Goal: Transaction & Acquisition: Subscribe to service/newsletter

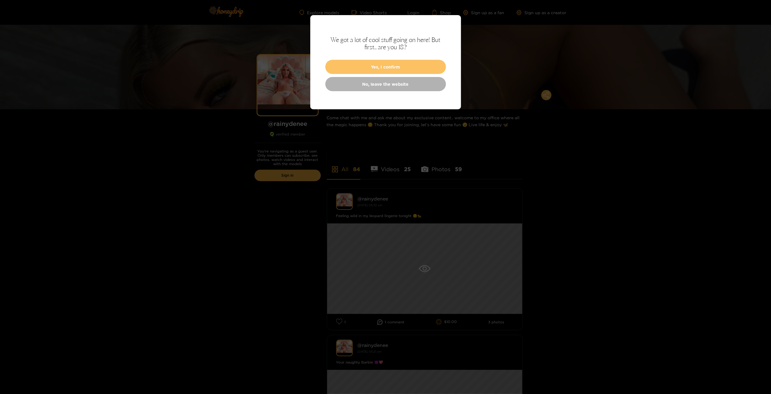
click at [420, 63] on button "Yes, I confirm" at bounding box center [385, 67] width 121 height 14
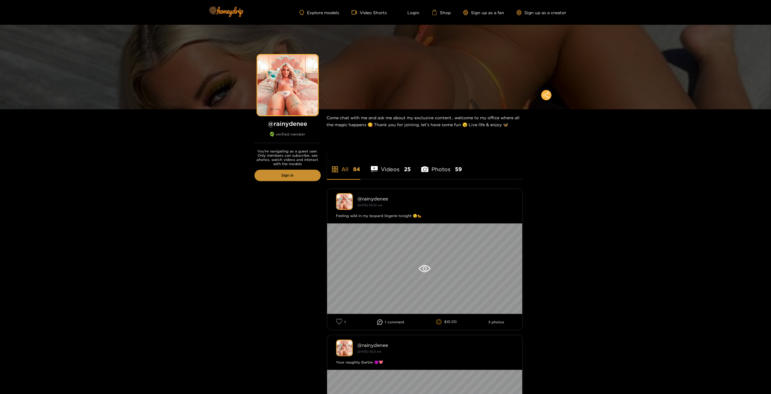
click at [286, 176] on link "Sign in" at bounding box center [288, 174] width 66 height 11
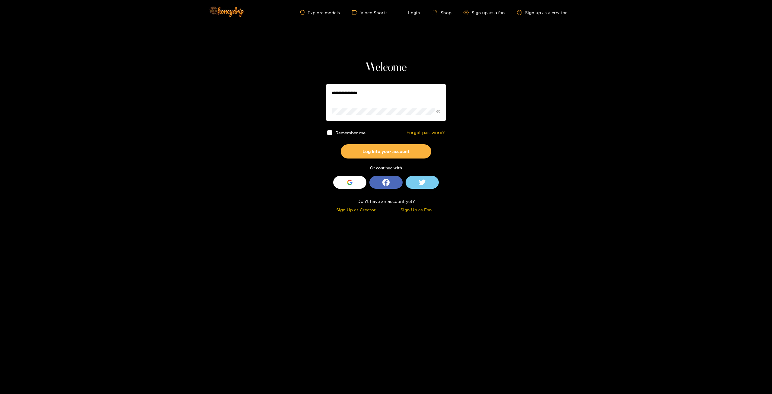
click at [389, 91] on input "text" at bounding box center [386, 93] width 121 height 18
click at [334, 134] on label "Remember me" at bounding box center [346, 132] width 38 height 5
click at [373, 150] on button "Log into your account" at bounding box center [386, 151] width 90 height 14
drag, startPoint x: 391, startPoint y: 96, endPoint x: 341, endPoint y: 91, distance: 50.2
click at [318, 91] on section "**********" at bounding box center [386, 107] width 772 height 214
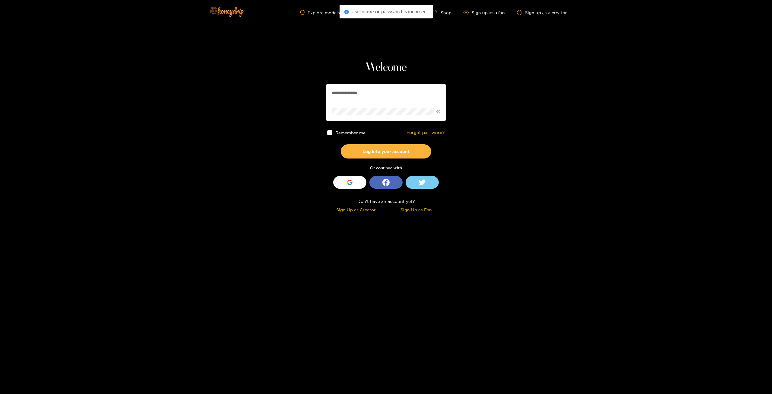
click at [382, 93] on input "**********" at bounding box center [386, 93] width 121 height 18
click at [341, 144] on button "Log into your account" at bounding box center [386, 151] width 90 height 14
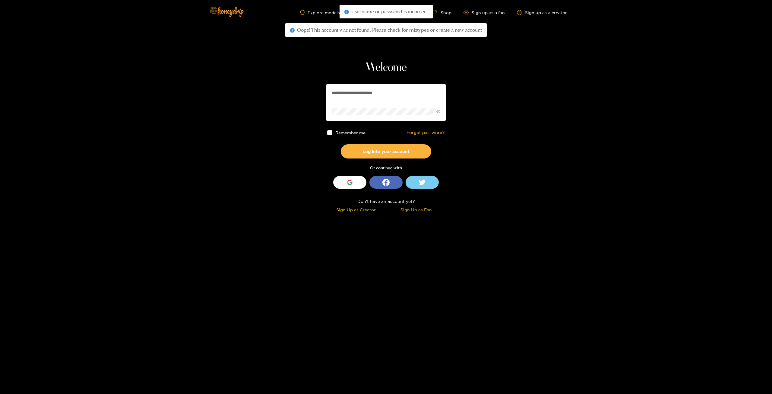
drag, startPoint x: 411, startPoint y: 90, endPoint x: 240, endPoint y: 93, distance: 170.7
click at [241, 90] on section "**********" at bounding box center [386, 107] width 772 height 214
type input "*"
click at [375, 94] on input "text" at bounding box center [386, 93] width 121 height 18
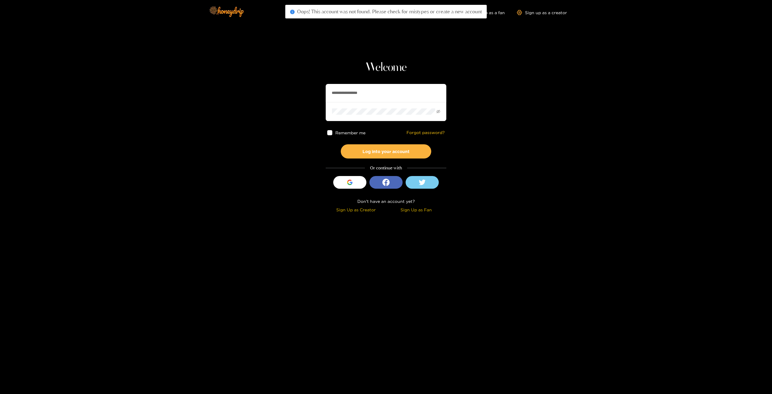
click at [386, 96] on input "**********" at bounding box center [386, 93] width 121 height 18
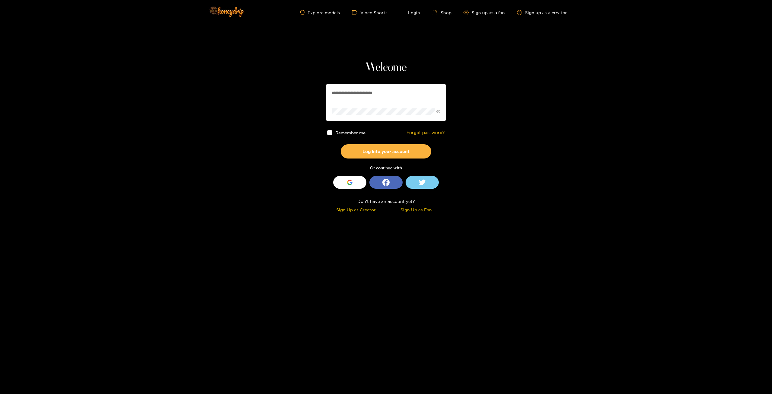
type input "**********"
click at [439, 110] on icon "eye-invisible" at bounding box center [438, 111] width 4 height 3
click at [390, 150] on button "Log into your account" at bounding box center [386, 151] width 90 height 14
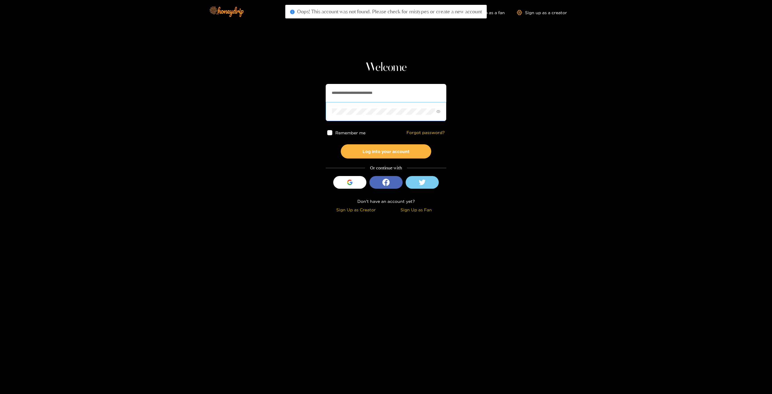
click at [376, 117] on span at bounding box center [386, 111] width 121 height 19
click at [341, 144] on button "Log into your account" at bounding box center [386, 151] width 90 height 14
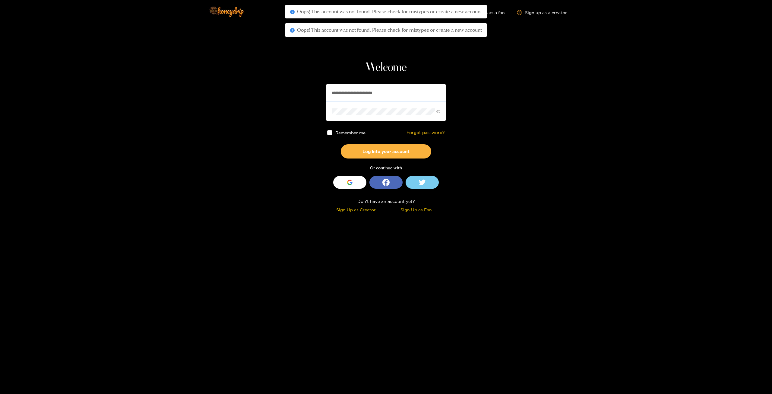
click at [341, 144] on button "Log into your account" at bounding box center [386, 151] width 90 height 14
click at [393, 154] on button "Log into your account" at bounding box center [386, 151] width 90 height 14
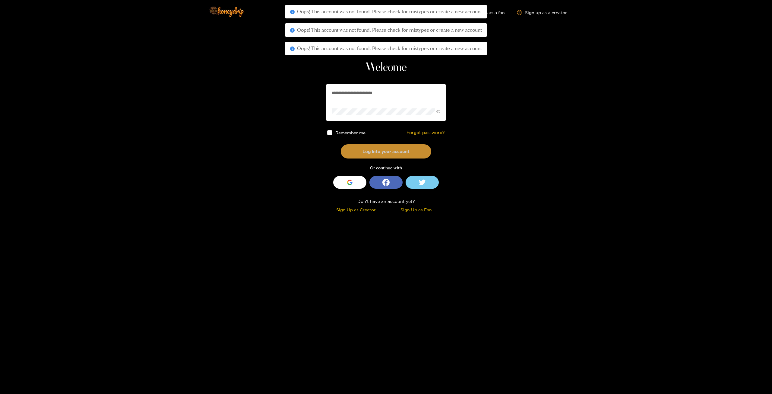
click at [393, 154] on button "Log into your account" at bounding box center [386, 151] width 90 height 14
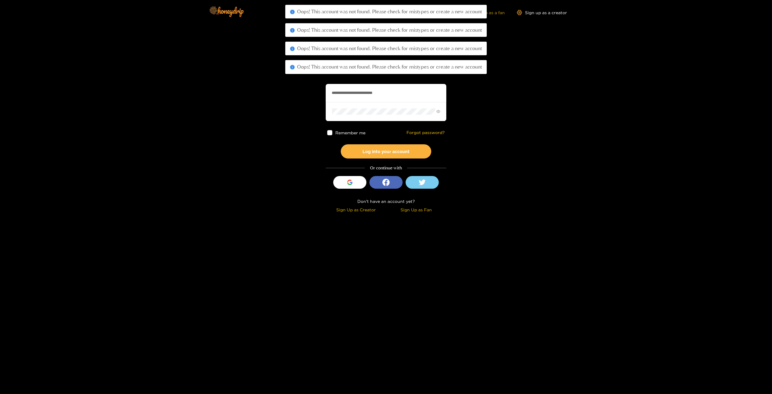
click at [498, 12] on link "Sign up as a fan" at bounding box center [483, 12] width 41 height 5
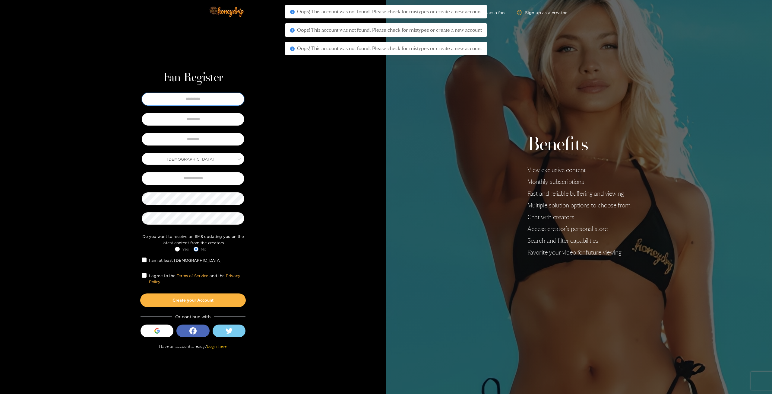
click at [204, 102] on input "text" at bounding box center [193, 99] width 103 height 13
type input "*****"
type input "********"
type input "**********"
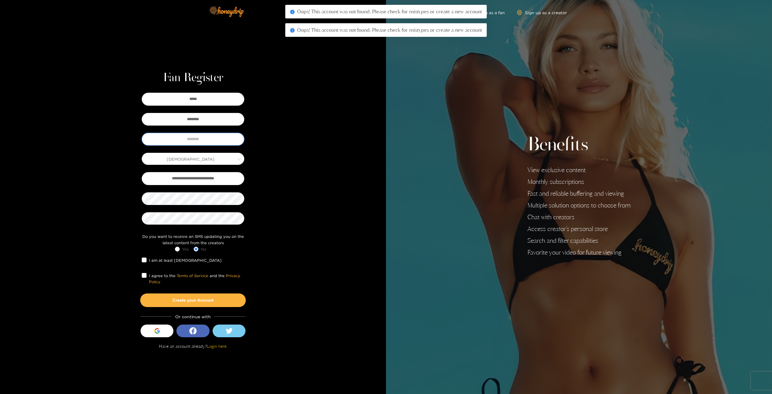
click at [202, 139] on input "text" at bounding box center [193, 139] width 103 height 13
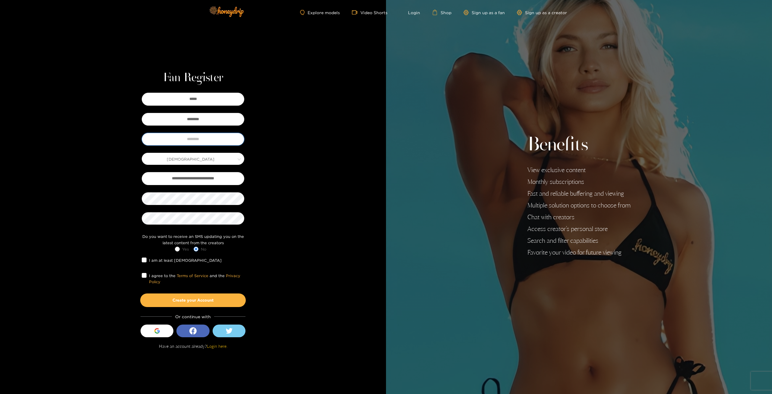
click at [197, 137] on input "text" at bounding box center [193, 139] width 103 height 13
click at [142, 272] on label "I agree to the Terms of Service and the Privacy Policy" at bounding box center [193, 278] width 103 height 13
click at [223, 135] on input "text" at bounding box center [193, 139] width 103 height 13
type input "**********"
click at [202, 299] on button "Create your Account" at bounding box center [193, 299] width 106 height 13
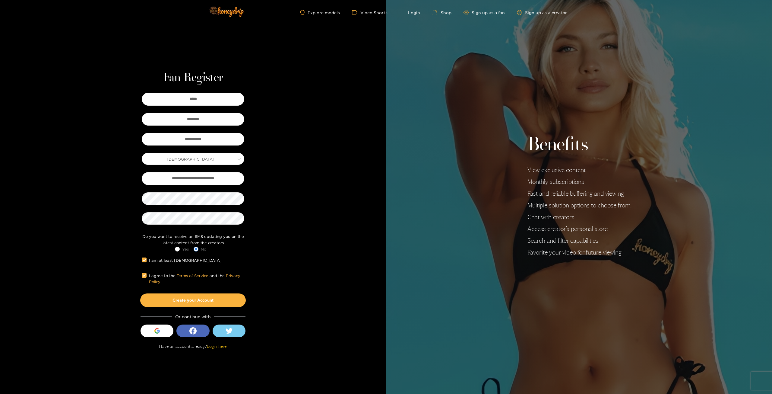
click at [222, 349] on div "**********" at bounding box center [193, 212] width 124 height 283
click at [217, 348] on link "Login here." at bounding box center [217, 345] width 21 height 5
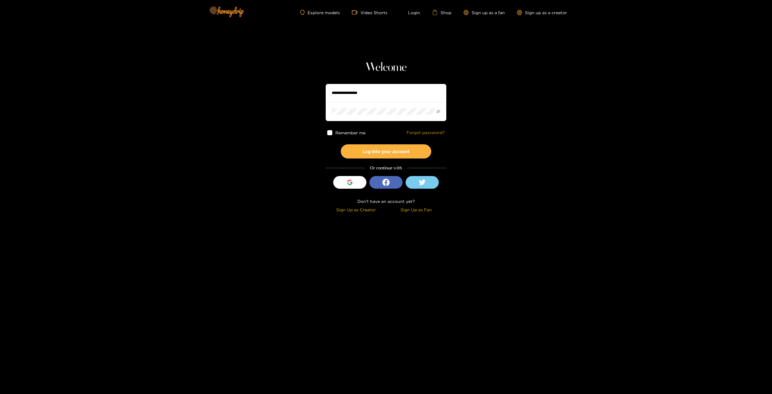
click at [417, 132] on link "Forgot password?" at bounding box center [426, 132] width 38 height 5
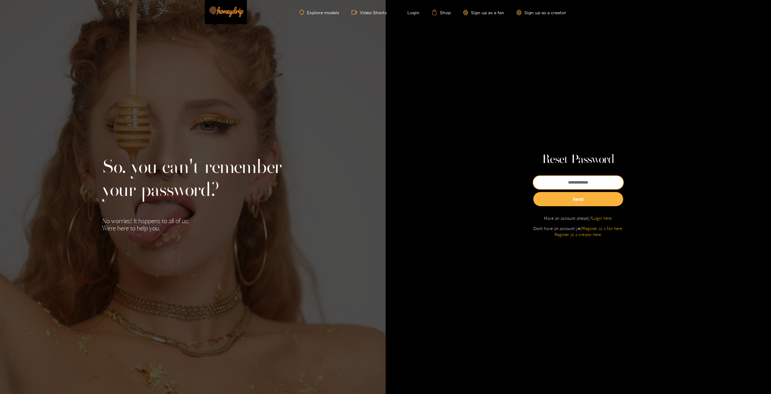
click at [592, 181] on input "email" at bounding box center [578, 182] width 90 height 13
type input "**********"
click at [566, 199] on button "Send" at bounding box center [578, 199] width 90 height 14
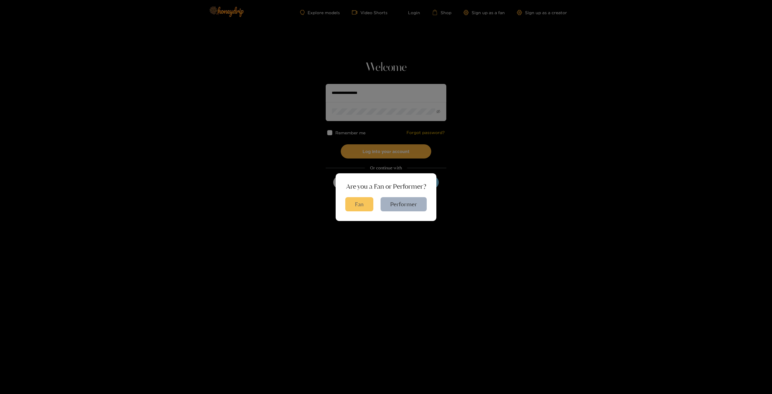
click at [363, 201] on button "Fan" at bounding box center [359, 204] width 28 height 14
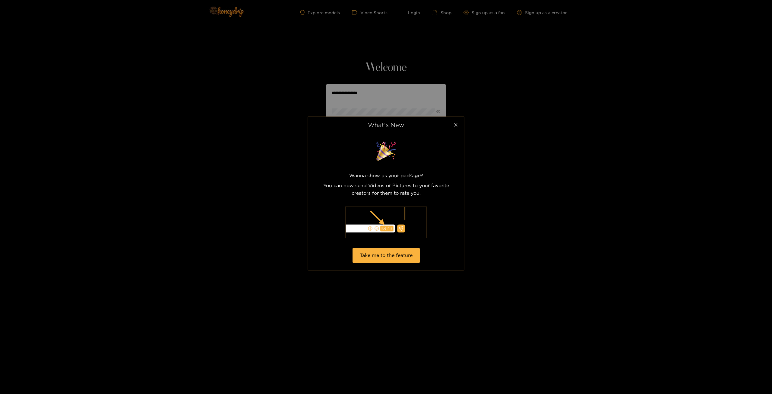
click at [458, 128] on span "Close" at bounding box center [455, 124] width 17 height 17
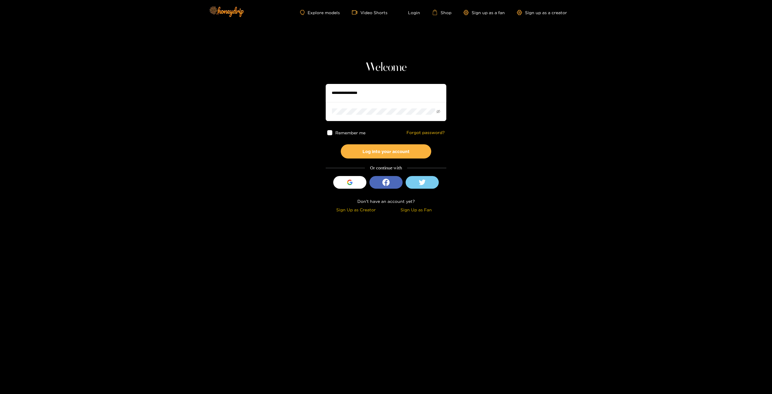
click at [377, 87] on input "text" at bounding box center [386, 93] width 121 height 18
click at [440, 117] on span at bounding box center [386, 111] width 121 height 19
click at [435, 109] on span at bounding box center [386, 111] width 121 height 19
click at [439, 110] on icon "eye-invisible" at bounding box center [438, 111] width 4 height 4
click at [404, 147] on button "Log into your account" at bounding box center [386, 151] width 90 height 14
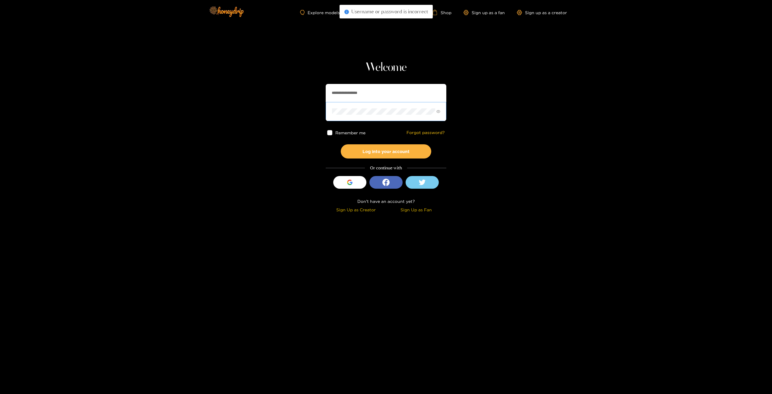
click at [380, 93] on input "**********" at bounding box center [386, 93] width 121 height 18
click at [423, 154] on button "Log into your account" at bounding box center [386, 151] width 90 height 14
click at [341, 144] on button "Log into your account" at bounding box center [386, 151] width 90 height 14
click at [400, 93] on input "**********" at bounding box center [386, 93] width 121 height 18
drag, startPoint x: 400, startPoint y: 93, endPoint x: 302, endPoint y: 91, distance: 97.7
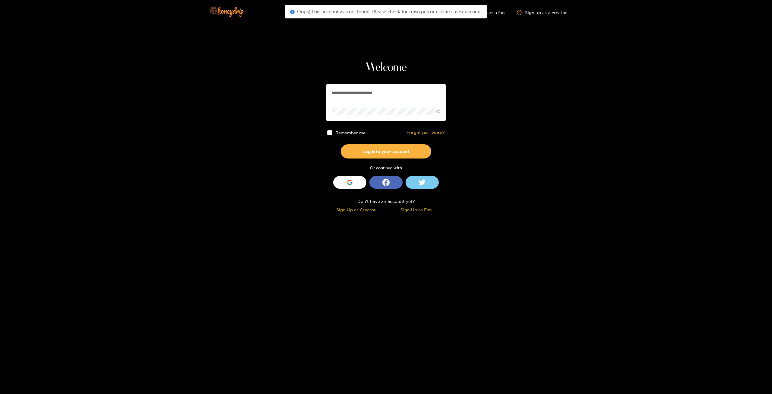
click at [302, 91] on section "**********" at bounding box center [386, 107] width 772 height 214
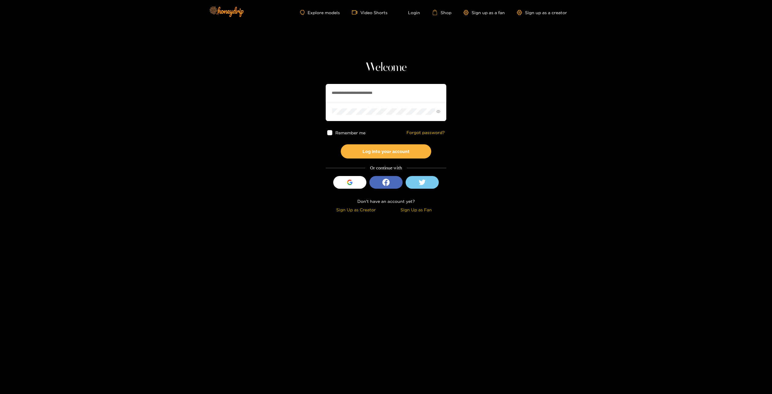
click at [344, 90] on input "**********" at bounding box center [386, 93] width 121 height 18
click at [341, 92] on input "**********" at bounding box center [386, 93] width 121 height 18
type input "**********"
click at [397, 107] on span at bounding box center [386, 111] width 121 height 19
click at [378, 151] on button "Log into your account" at bounding box center [386, 151] width 90 height 14
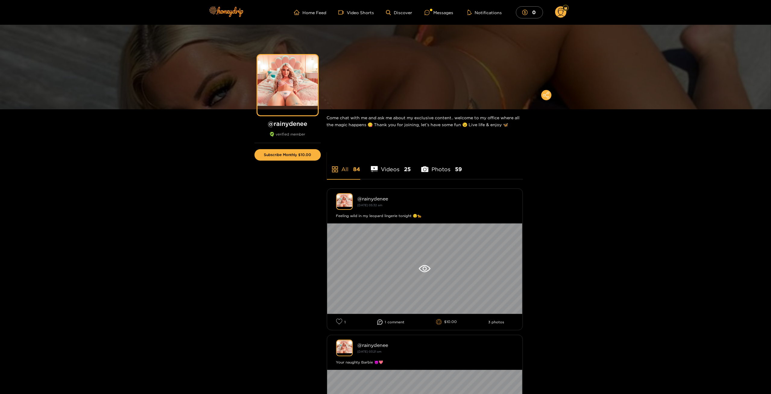
click at [557, 14] on circle at bounding box center [560, 11] width 11 height 11
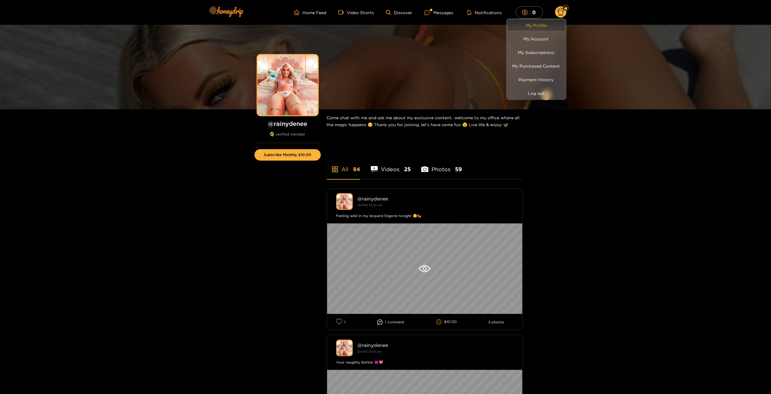
click at [556, 24] on link "My Profile" at bounding box center [536, 25] width 57 height 11
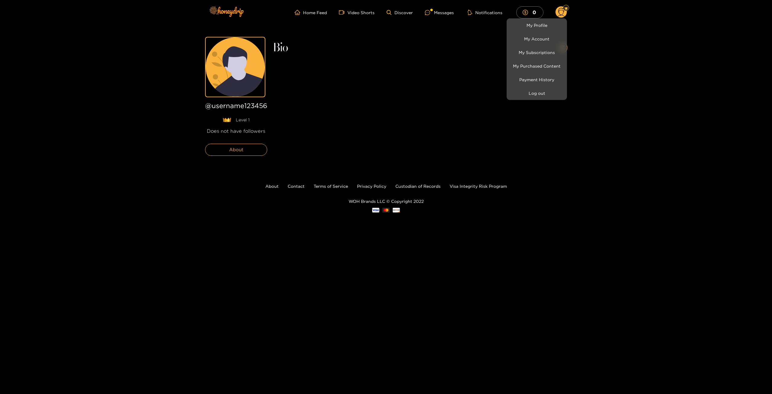
click at [562, 17] on div at bounding box center [386, 197] width 772 height 394
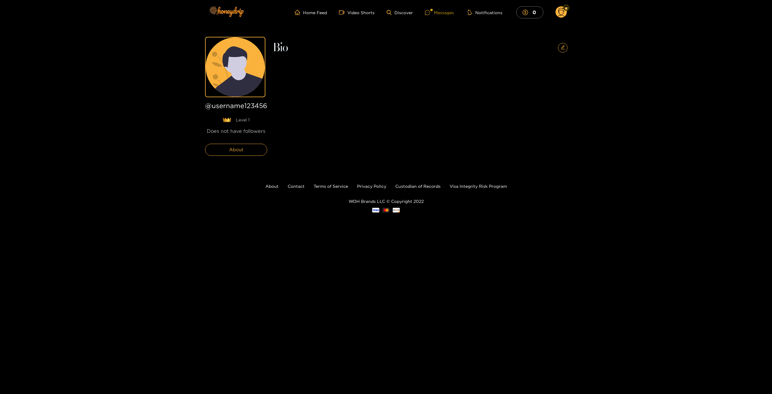
click at [440, 13] on div "Messages" at bounding box center [439, 12] width 29 height 7
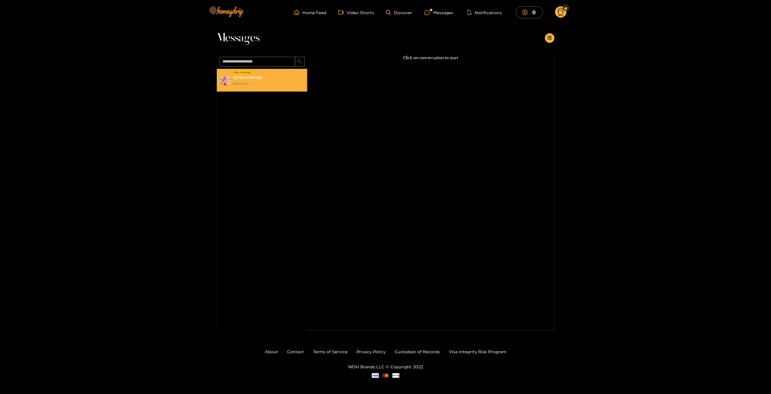
click at [278, 73] on li "New message @ rainydenee 20 September 2025 00:21" at bounding box center [262, 80] width 90 height 23
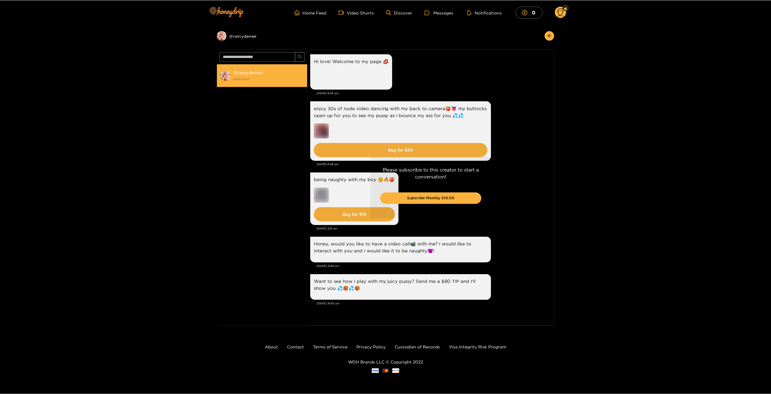
scroll to position [842, 0]
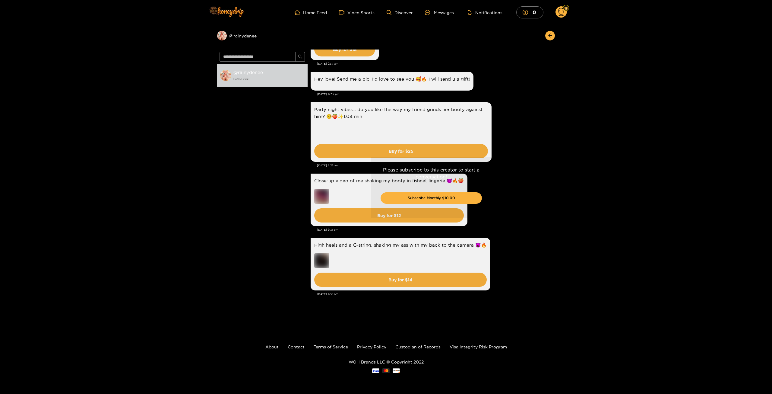
click at [524, 196] on div "Please subscribe to this creator to start a conversation! Subscribe Monthly $10…" at bounding box center [431, 187] width 247 height 276
click at [549, 36] on icon "arrow-left" at bounding box center [550, 36] width 4 height 4
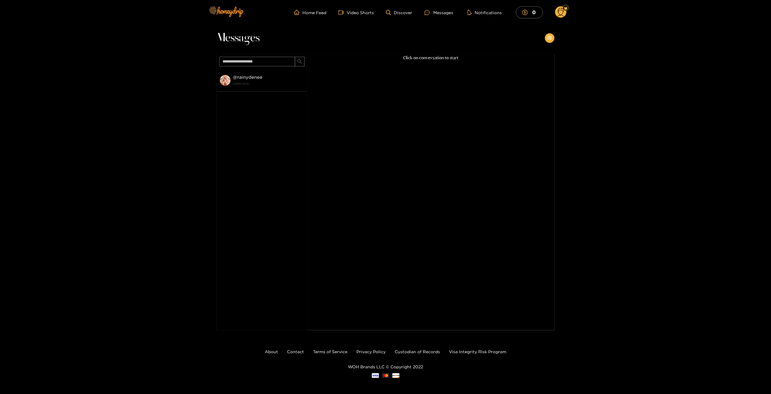
click at [549, 36] on icon "appstore-add" at bounding box center [549, 38] width 5 height 5
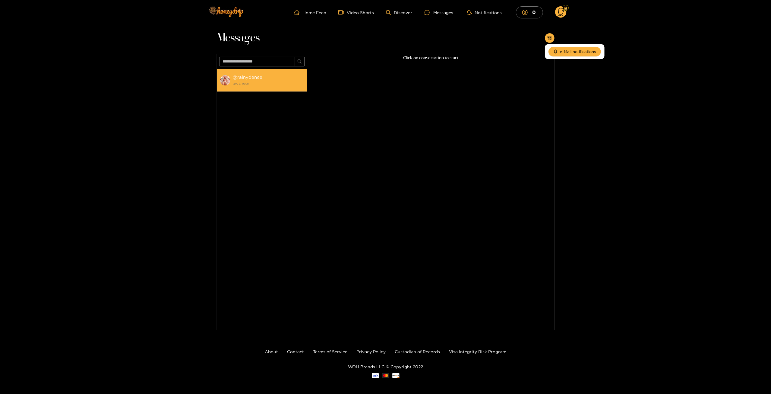
click at [254, 78] on strong "@ rainydenee" at bounding box center [248, 76] width 30 height 5
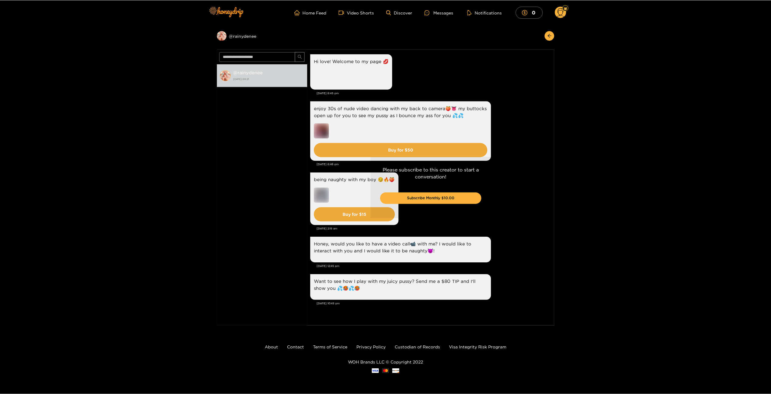
scroll to position [842, 0]
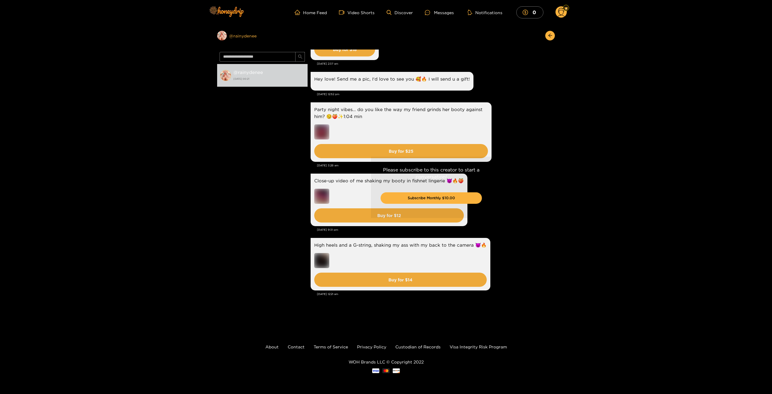
click at [235, 38] on div "Preview @ rainydenee" at bounding box center [262, 36] width 90 height 10
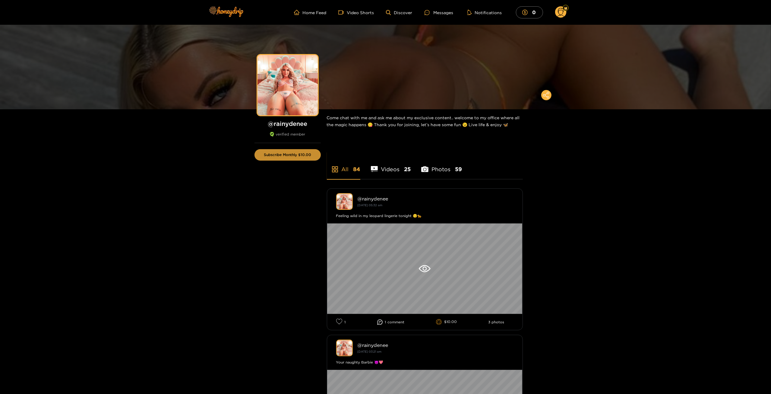
click at [303, 159] on button "Subscribe Monthly $10.00" at bounding box center [288, 154] width 66 height 11
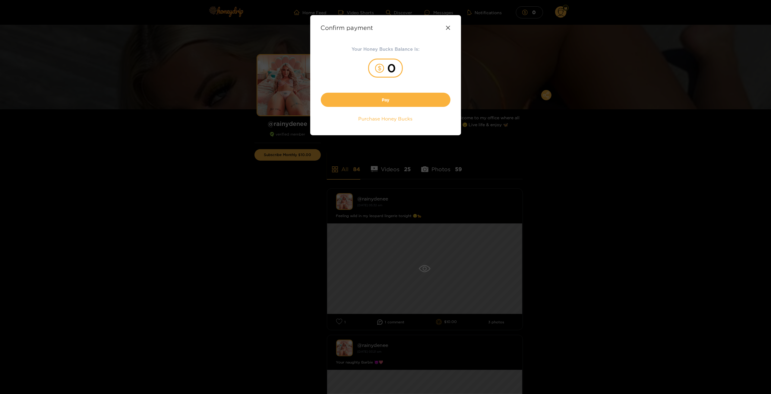
click at [391, 69] on div "0" at bounding box center [385, 68] width 35 height 19
click at [396, 101] on button "Pay" at bounding box center [386, 100] width 130 height 14
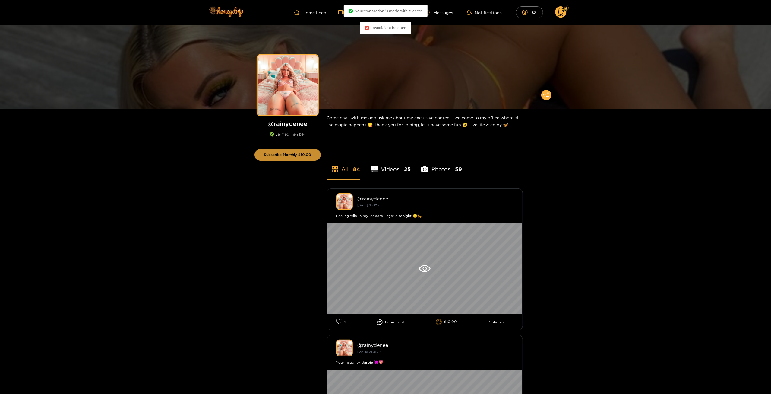
click at [298, 157] on button "Subscribe Monthly $10.00" at bounding box center [288, 154] width 66 height 11
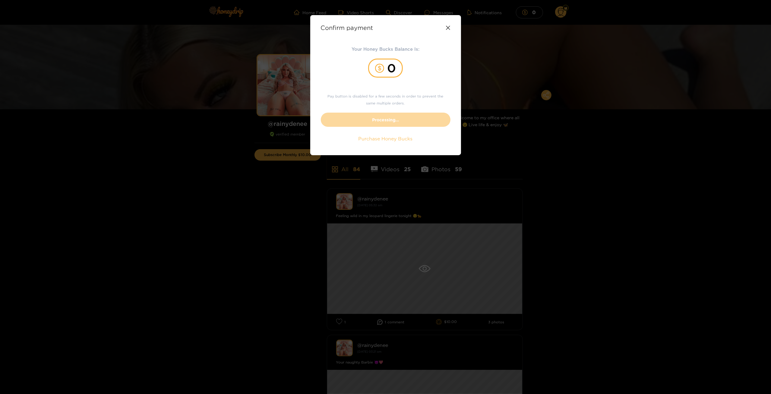
click at [392, 141] on span "Purchase Honey Bucks" at bounding box center [386, 138] width 54 height 7
click at [449, 29] on icon at bounding box center [448, 27] width 5 height 5
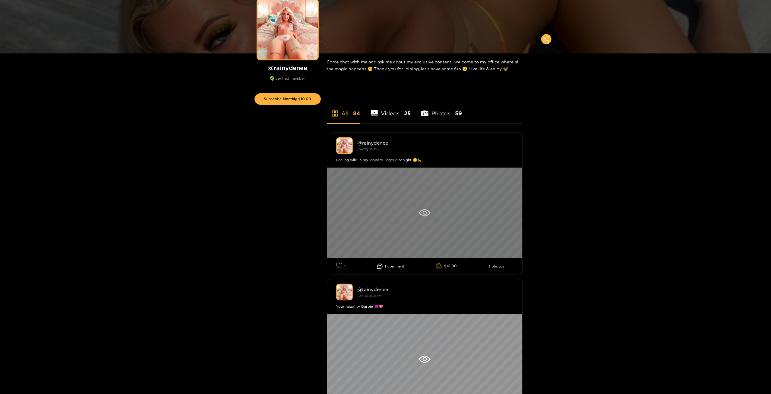
scroll to position [60, 0]
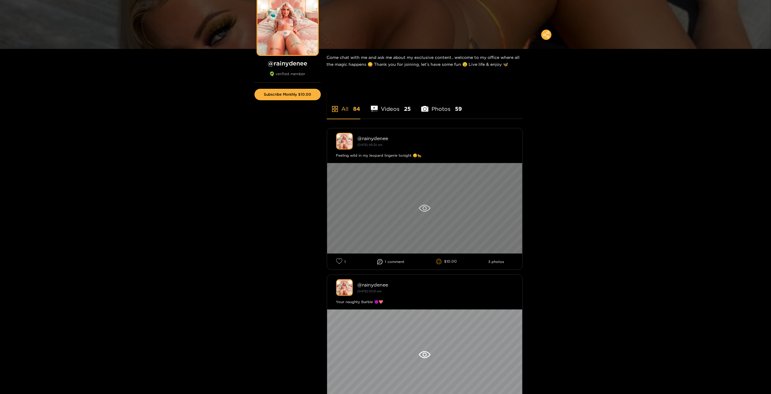
click at [410, 213] on div at bounding box center [424, 208] width 195 height 90
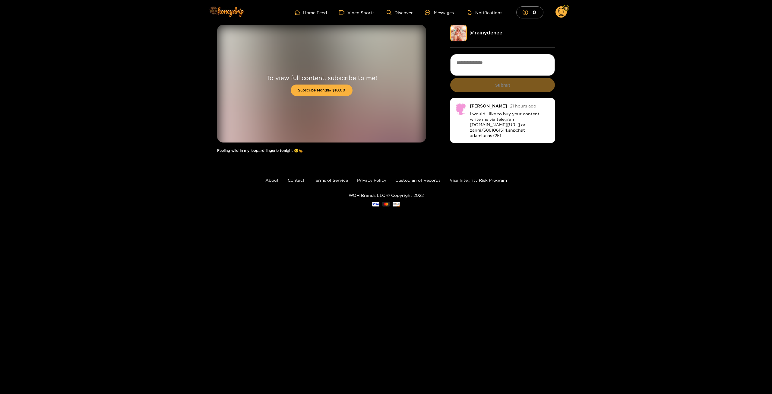
click at [597, 184] on footer "About Contact Terms of Service Privacy Policy Custodian of Records Visa Integri…" at bounding box center [386, 192] width 772 height 66
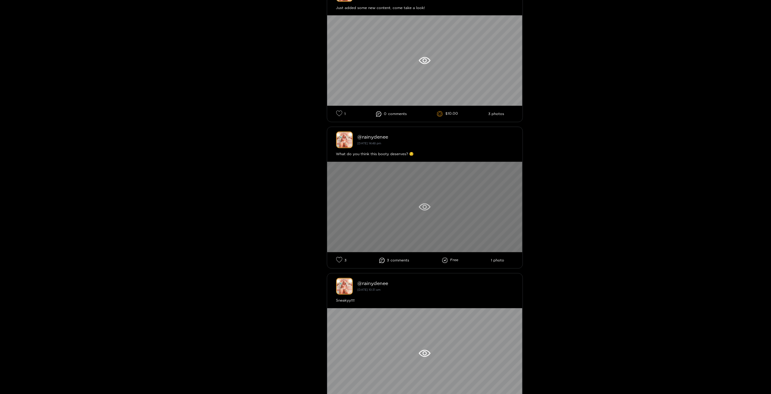
scroll to position [1086, 0]
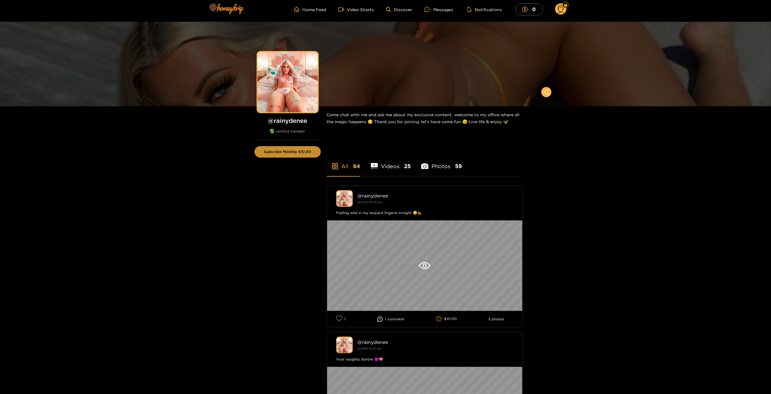
scroll to position [0, 0]
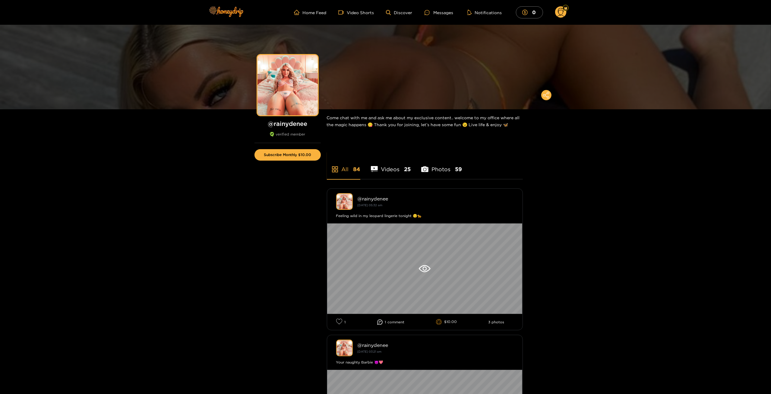
click at [398, 173] on li "Videos 25" at bounding box center [391, 165] width 40 height 27
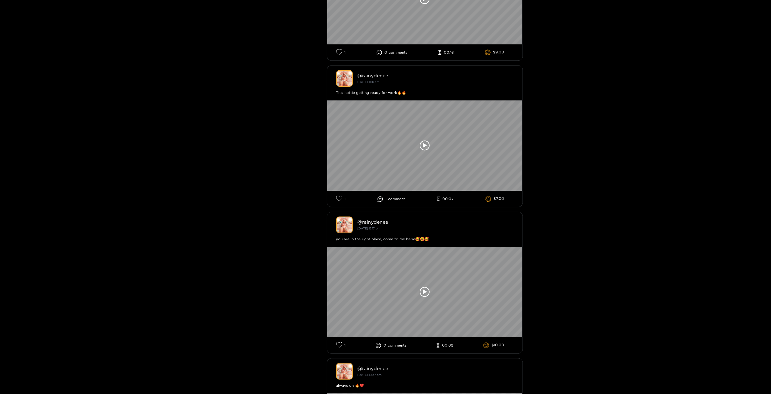
scroll to position [1598, 0]
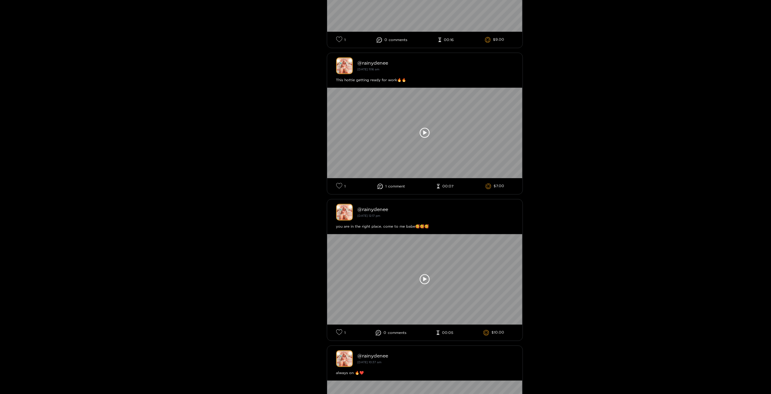
click at [494, 188] on li "$7.00" at bounding box center [495, 186] width 19 height 6
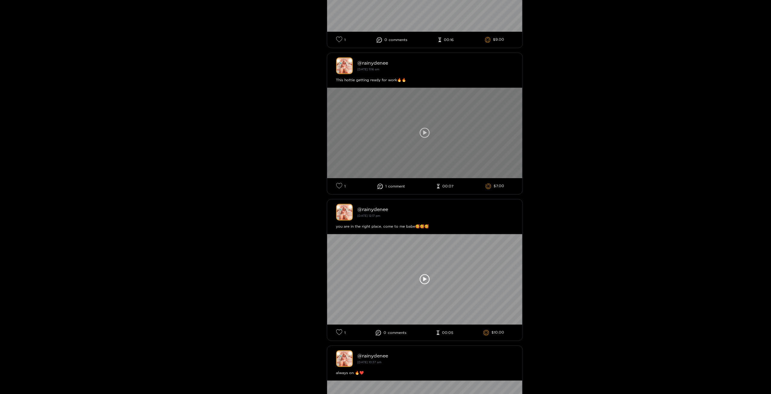
click at [414, 153] on div at bounding box center [424, 132] width 195 height 90
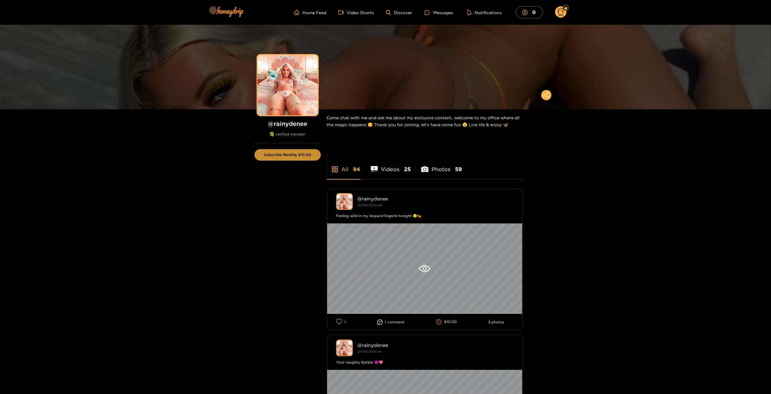
click at [311, 155] on button "Subscribe Monthly $10.00" at bounding box center [288, 154] width 66 height 11
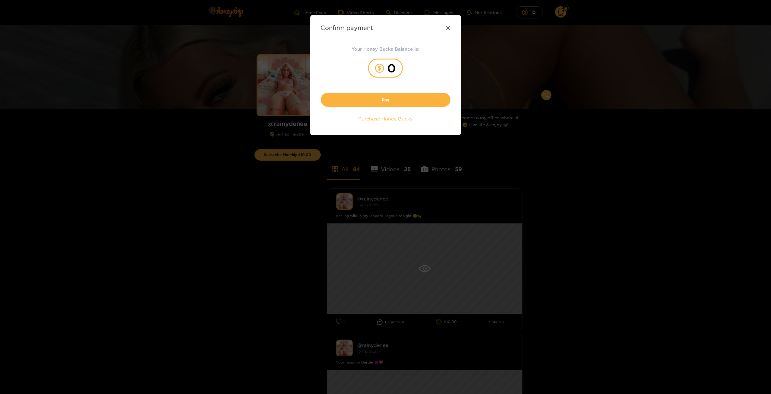
click at [384, 65] on div "0" at bounding box center [385, 68] width 35 height 19
drag, startPoint x: 395, startPoint y: 103, endPoint x: 179, endPoint y: 37, distance: 225.7
click at [292, 84] on div "Confirm payment Your Honey Bucks Balance Is: 0 Pay Purchase Honey Bucks" at bounding box center [385, 197] width 771 height 394
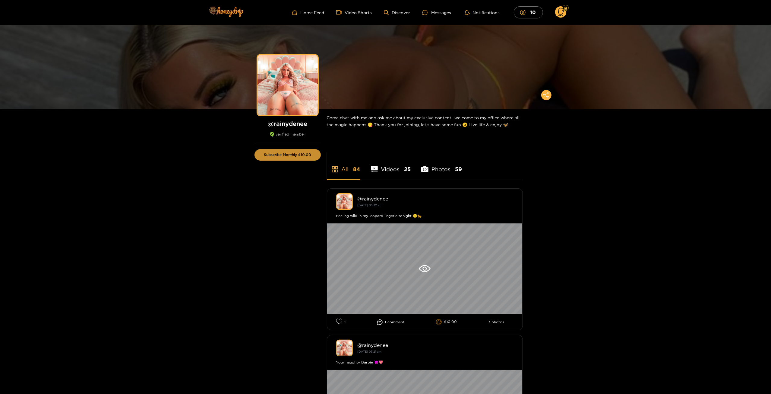
click at [295, 155] on button "Subscribe Monthly $10.00" at bounding box center [288, 154] width 66 height 11
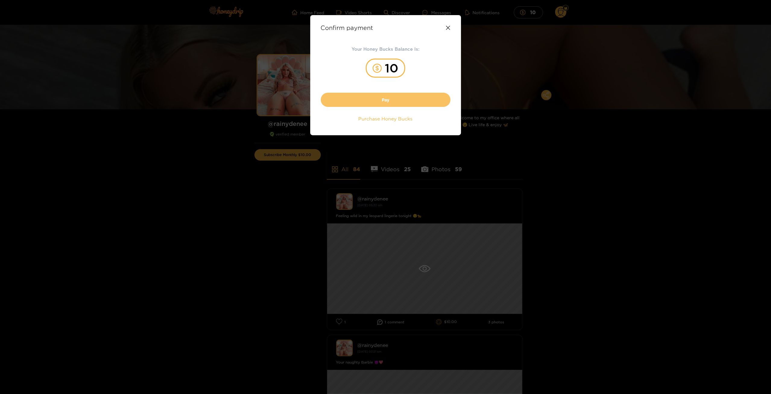
click at [396, 96] on button "Pay" at bounding box center [386, 100] width 130 height 14
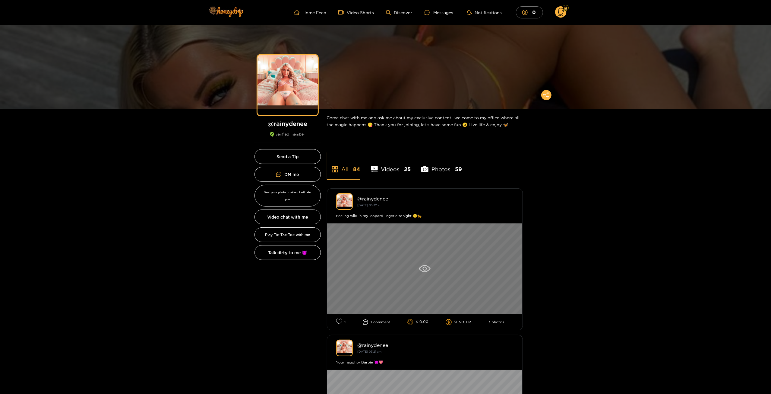
click at [428, 262] on div at bounding box center [424, 268] width 195 height 90
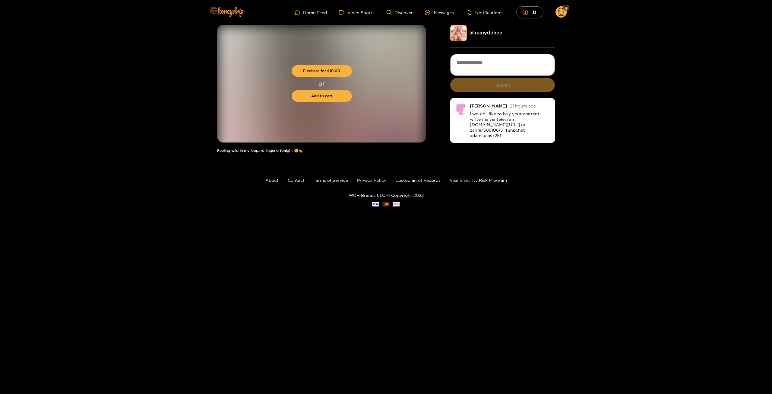
click at [607, 169] on footer "About Contact Terms of Service Privacy Policy Custodian of Records Visa Integri…" at bounding box center [386, 192] width 772 height 66
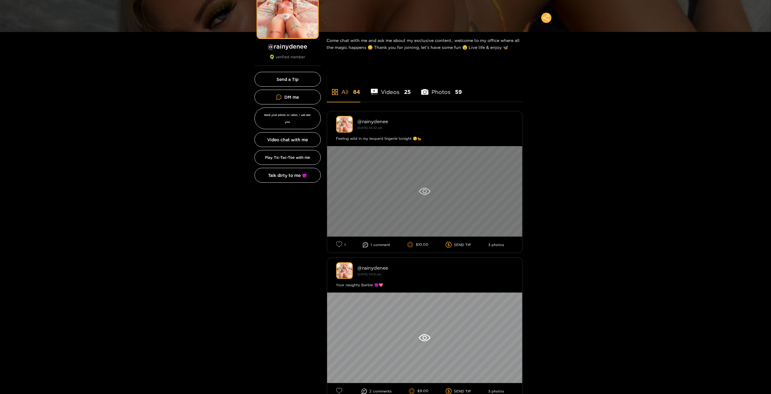
scroll to position [60, 0]
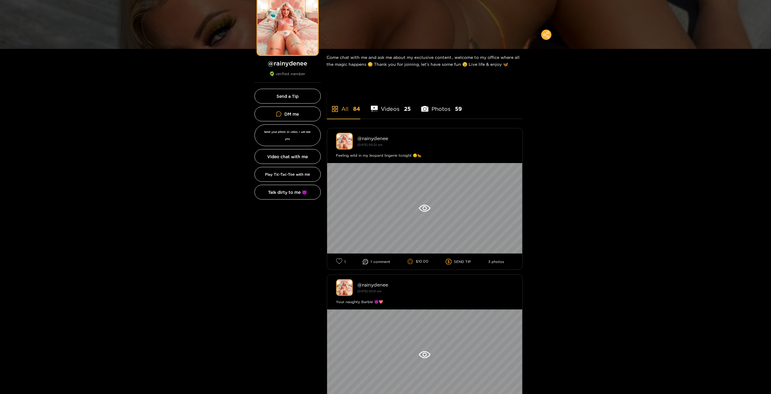
click at [409, 110] on span "25" at bounding box center [407, 109] width 7 height 8
click at [301, 167] on button "Play Tic-Tac-Toe with me" at bounding box center [288, 174] width 66 height 15
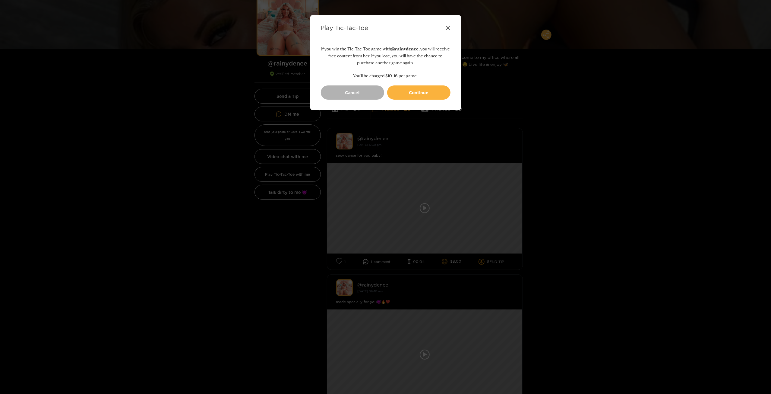
click at [448, 26] on icon at bounding box center [448, 27] width 5 height 5
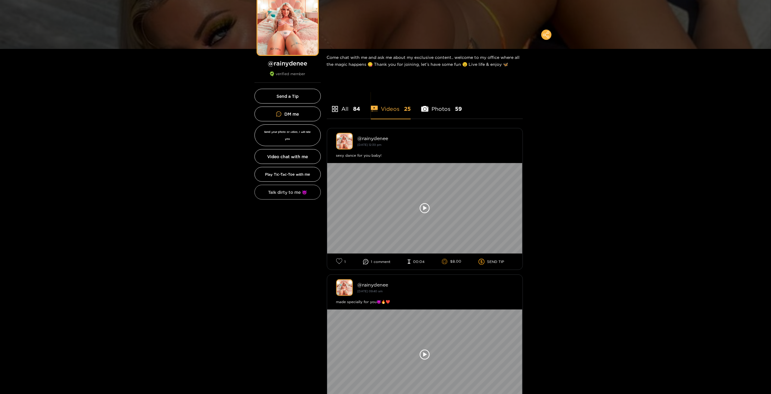
click at [294, 190] on button "Talk dirty to me 😈" at bounding box center [288, 192] width 66 height 15
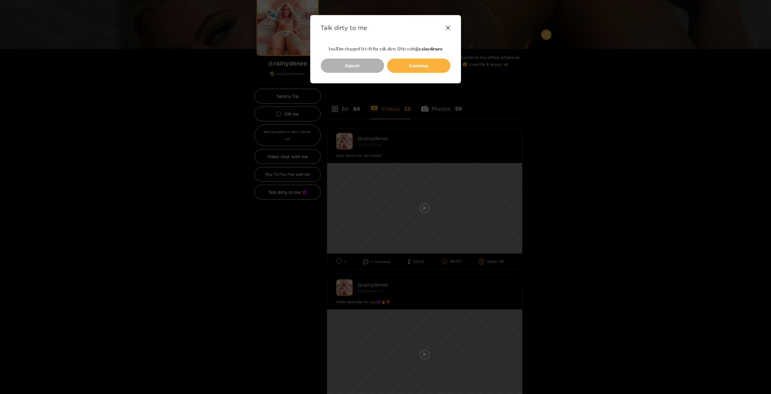
click at [449, 28] on icon at bounding box center [448, 28] width 4 height 4
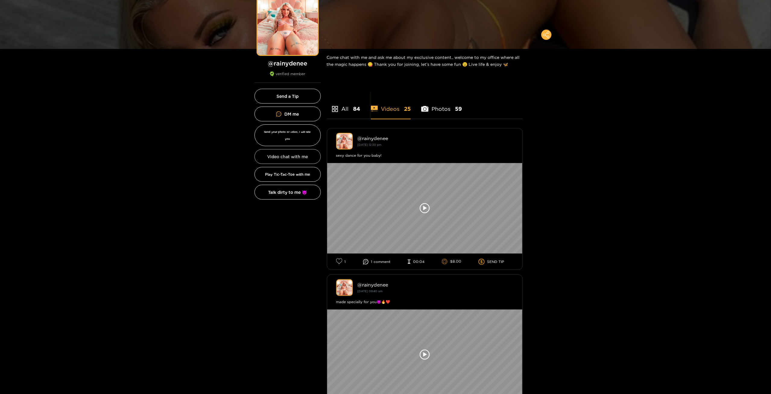
click at [302, 149] on button "Video chat with me" at bounding box center [288, 156] width 66 height 15
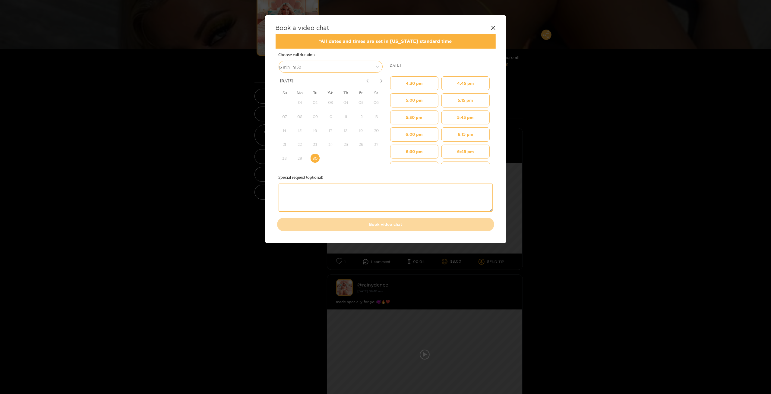
click at [382, 81] on icon at bounding box center [382, 80] width 2 height 3
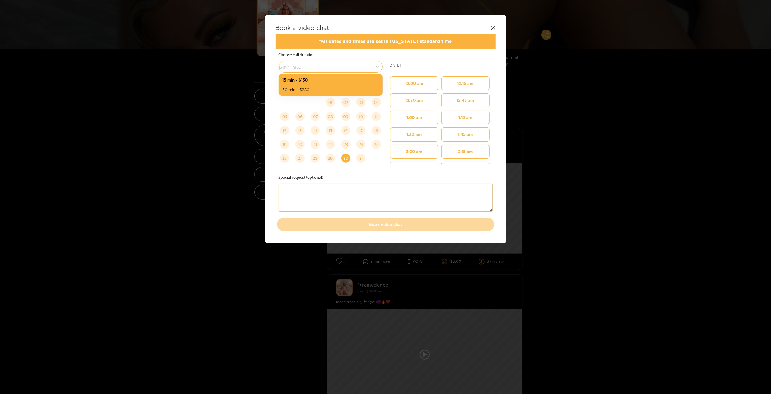
click at [358, 70] on span "15 min - $150" at bounding box center [330, 66] width 103 height 8
click at [494, 26] on icon at bounding box center [493, 27] width 5 height 5
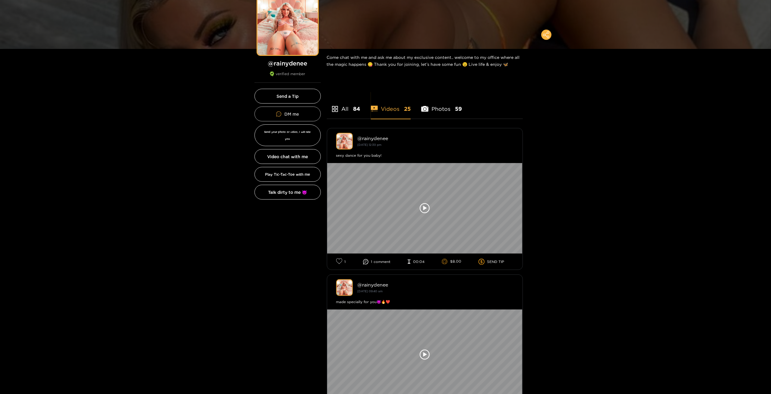
click at [299, 115] on link "DM me" at bounding box center [288, 113] width 66 height 15
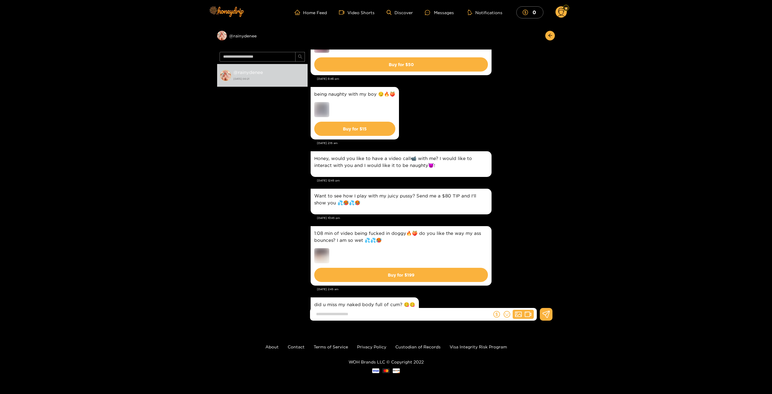
scroll to position [121, 0]
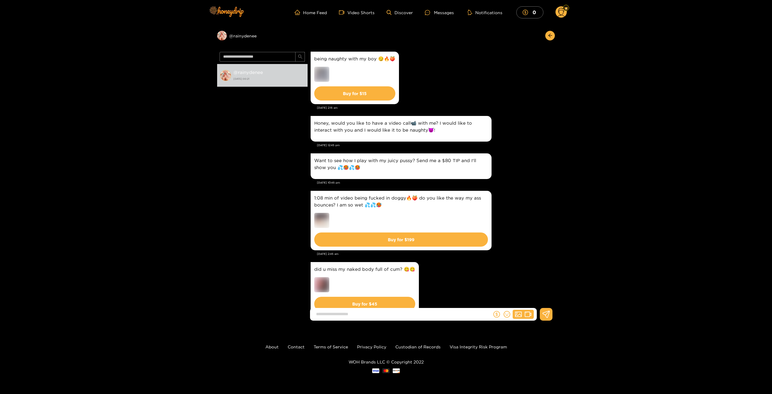
click at [328, 217] on img at bounding box center [321, 220] width 15 height 15
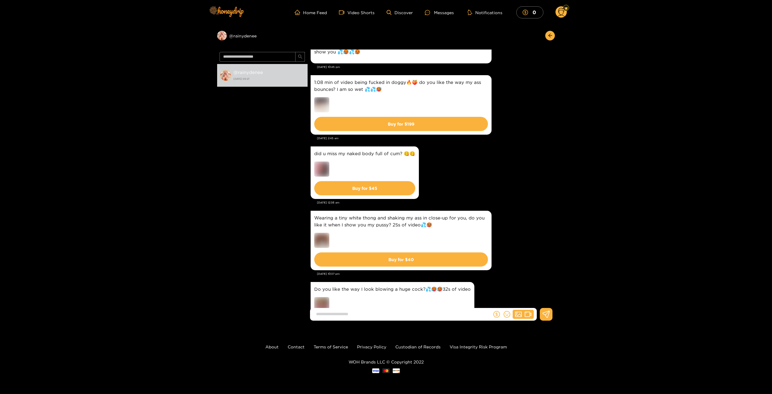
scroll to position [241, 0]
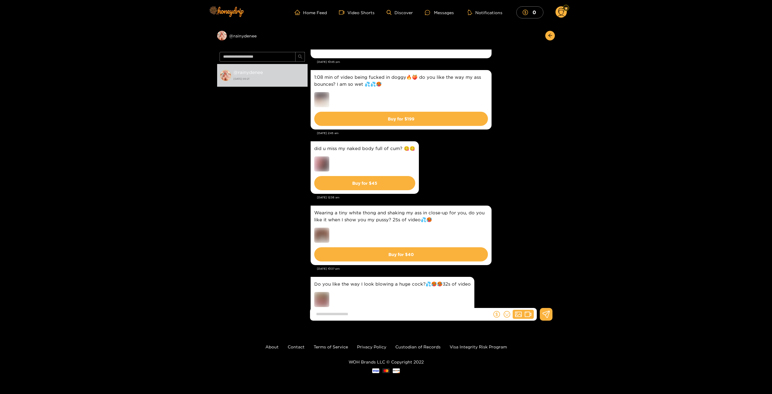
click at [321, 163] on img at bounding box center [321, 163] width 15 height 15
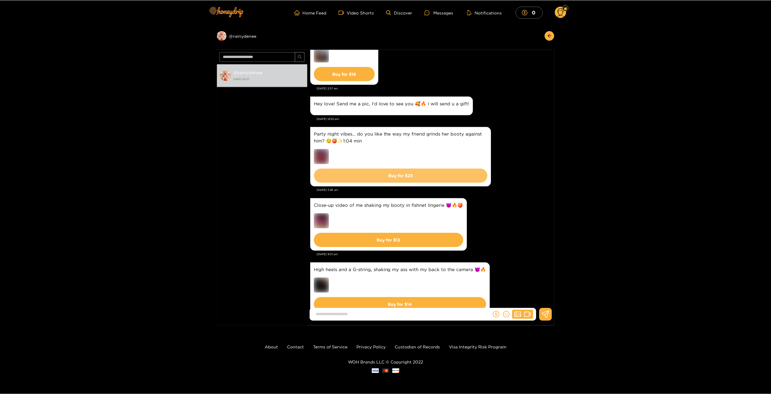
scroll to position [842, 0]
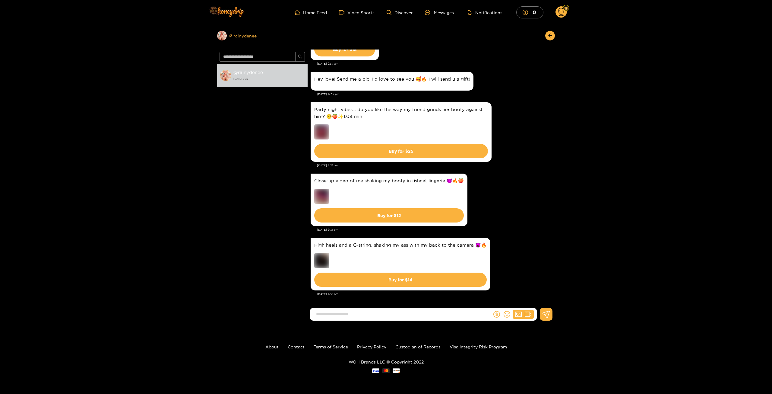
click at [244, 36] on div "Preview @ rainydenee" at bounding box center [262, 36] width 90 height 10
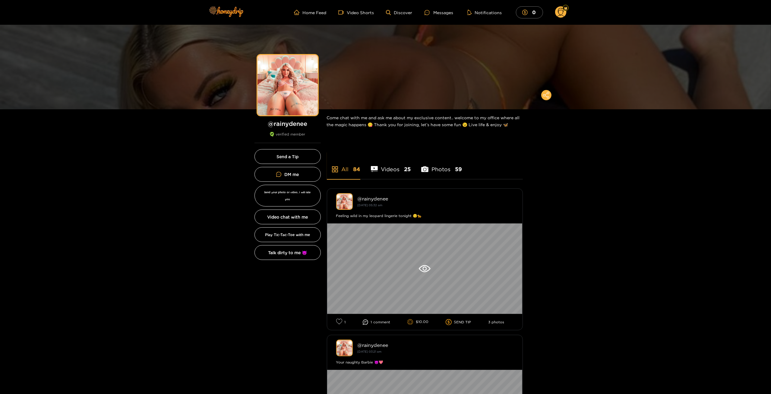
click at [398, 171] on li "Videos 25" at bounding box center [391, 165] width 40 height 27
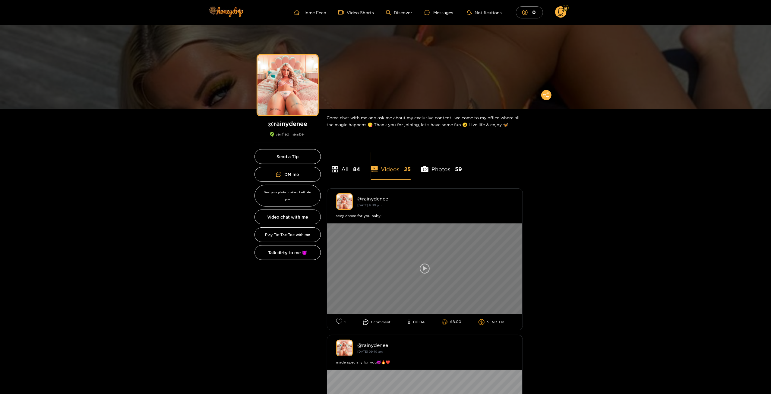
click at [426, 264] on icon at bounding box center [425, 268] width 10 height 10
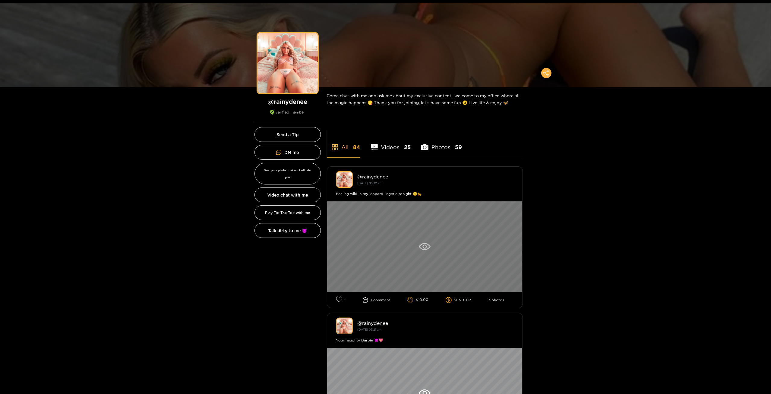
scroll to position [30, 0]
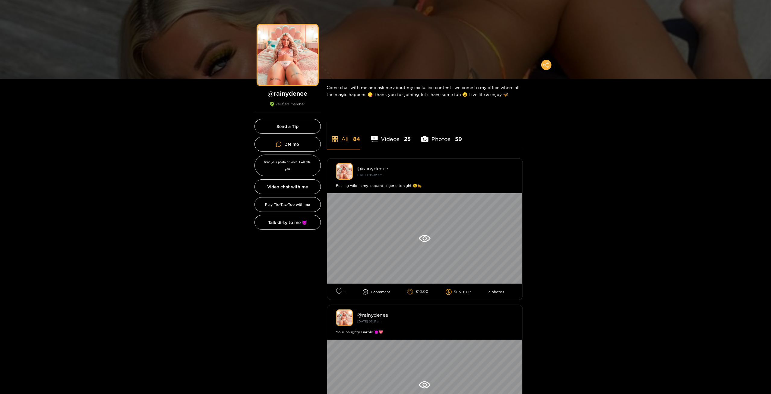
click at [405, 140] on span "25" at bounding box center [407, 139] width 7 height 8
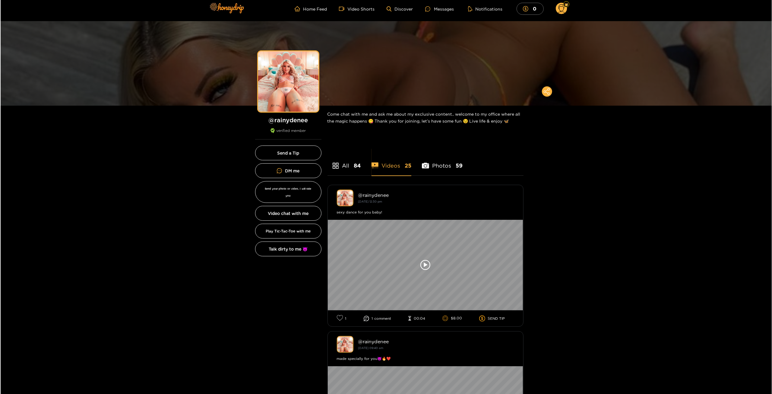
scroll to position [0, 0]
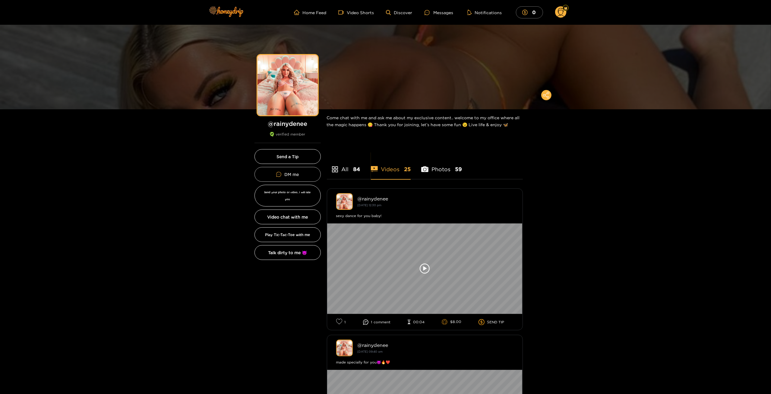
click at [301, 171] on link "DM me" at bounding box center [288, 174] width 66 height 15
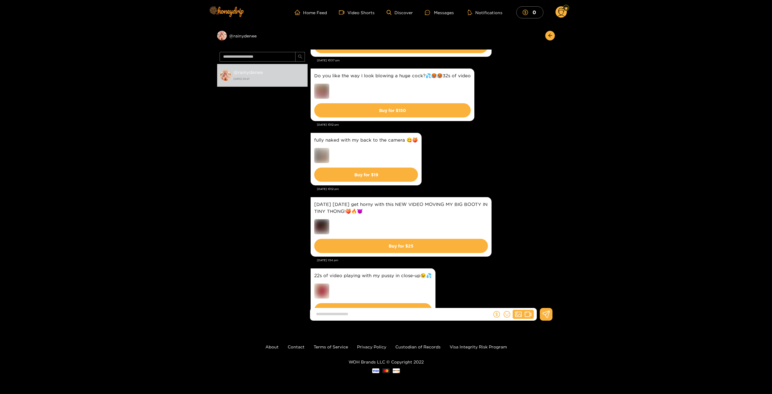
scroll to position [432, 0]
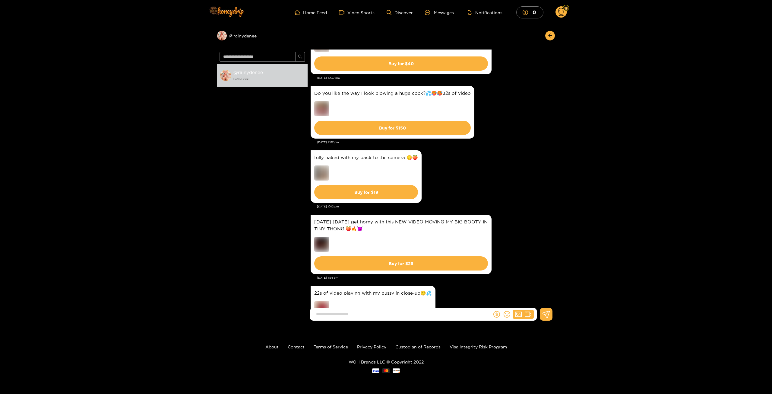
click at [323, 110] on img at bounding box center [321, 108] width 15 height 15
click at [411, 128] on button "Buy for $ 150" at bounding box center [392, 128] width 157 height 14
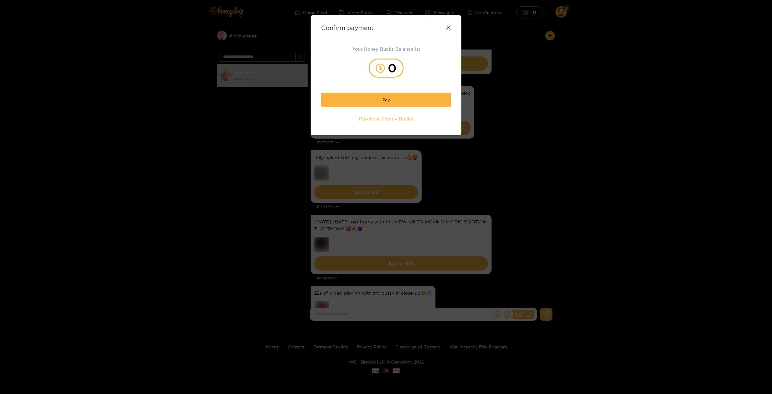
click at [447, 26] on icon at bounding box center [448, 28] width 4 height 4
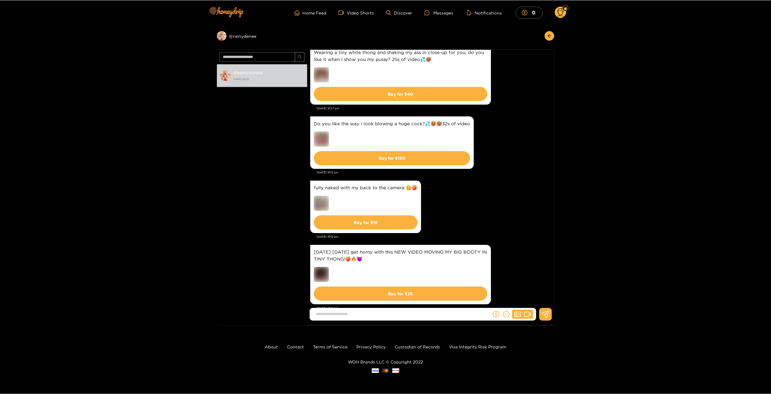
scroll to position [372, 0]
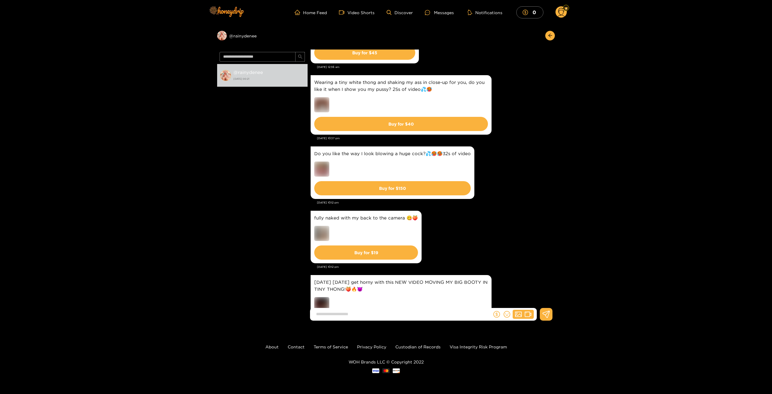
click at [322, 162] on img at bounding box center [321, 168] width 15 height 15
click at [318, 104] on img at bounding box center [321, 104] width 15 height 15
click at [244, 35] on div "Preview @ rainydenee" at bounding box center [262, 36] width 90 height 10
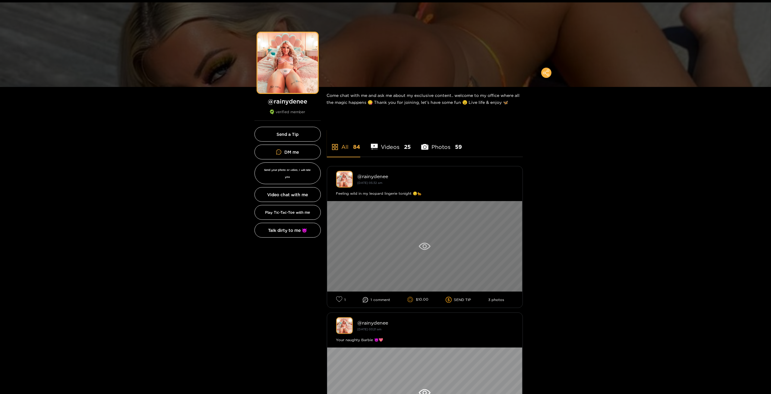
scroll to position [30, 0]
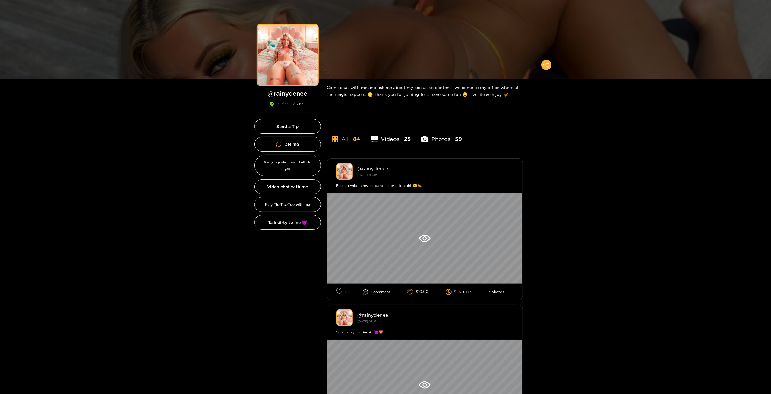
click at [447, 137] on li "Photos 59" at bounding box center [441, 135] width 41 height 27
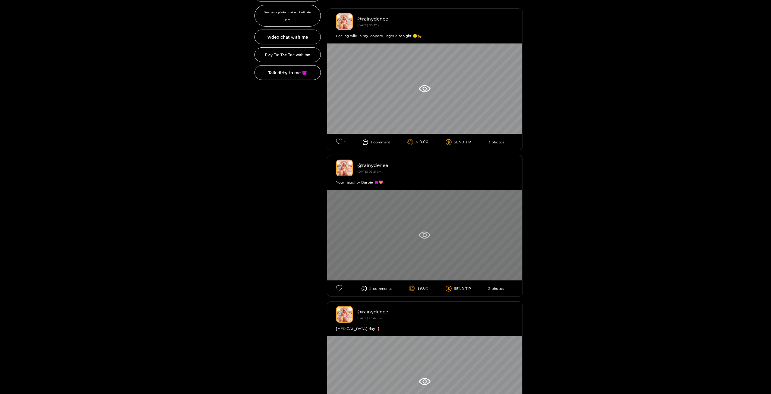
scroll to position [181, 0]
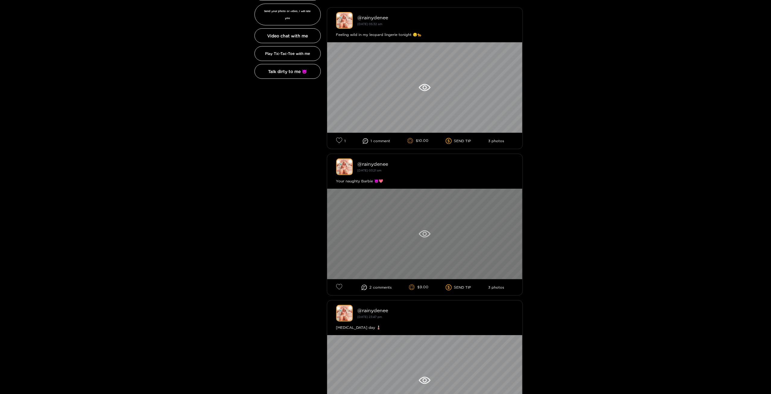
click at [439, 227] on div at bounding box center [424, 233] width 195 height 90
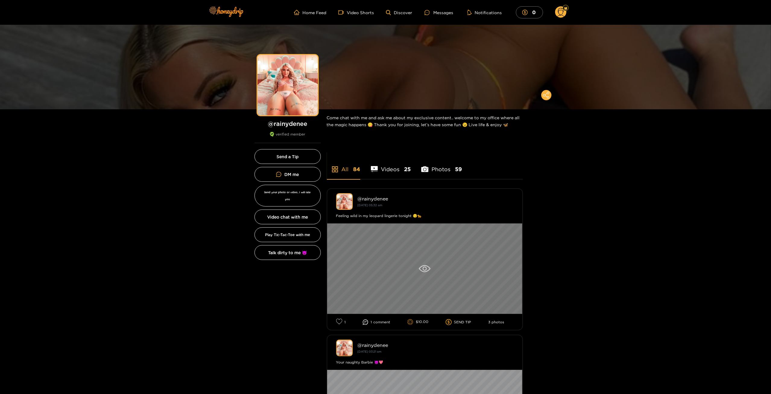
click at [430, 254] on div at bounding box center [424, 268] width 195 height 90
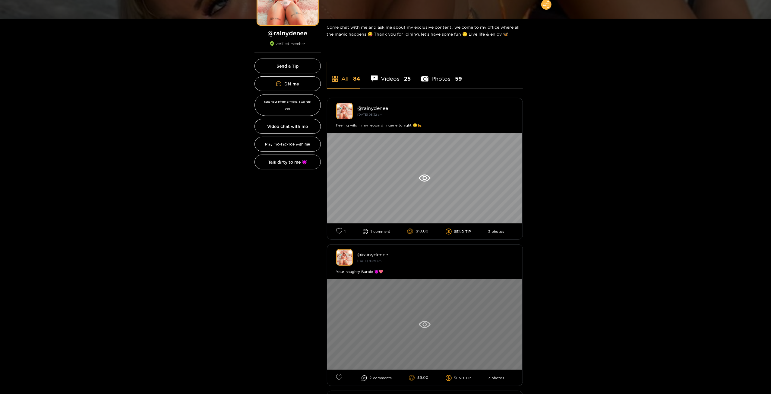
click at [451, 313] on div at bounding box center [424, 324] width 195 height 90
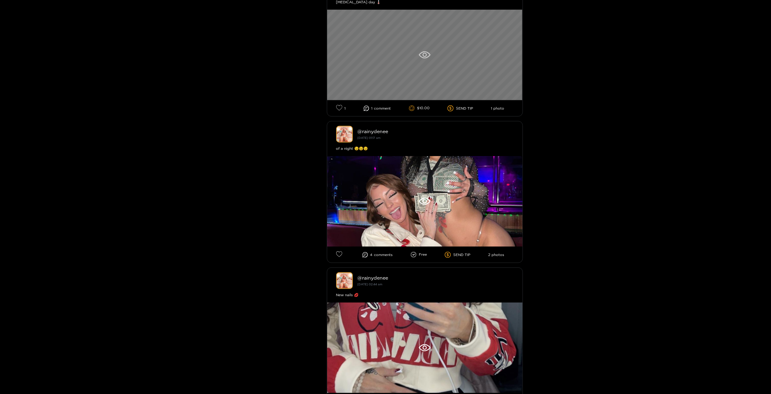
scroll to position [513, 0]
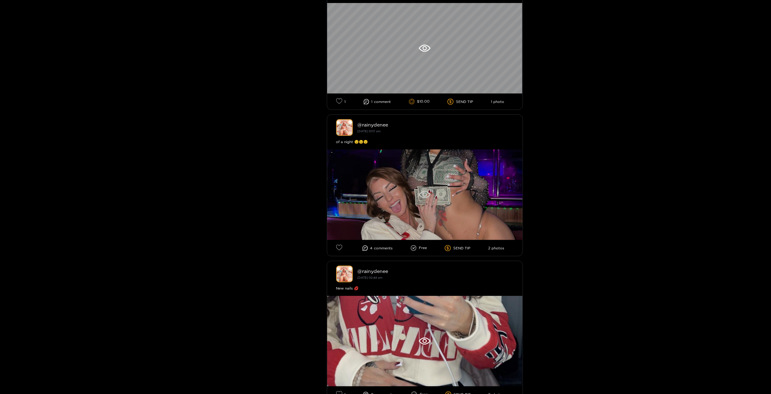
click at [463, 196] on div at bounding box center [424, 194] width 195 height 90
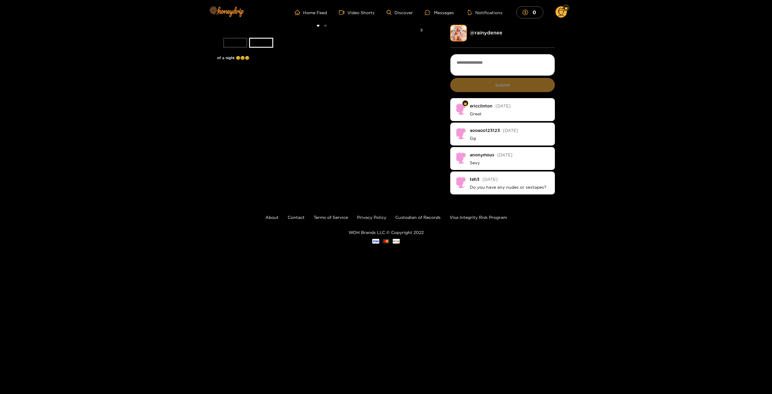
click at [237, 48] on li "slide item 1" at bounding box center [235, 43] width 24 height 10
click at [238, 48] on li "slide item 1" at bounding box center [235, 43] width 24 height 10
click at [258, 48] on li "slide item 2" at bounding box center [261, 43] width 24 height 10
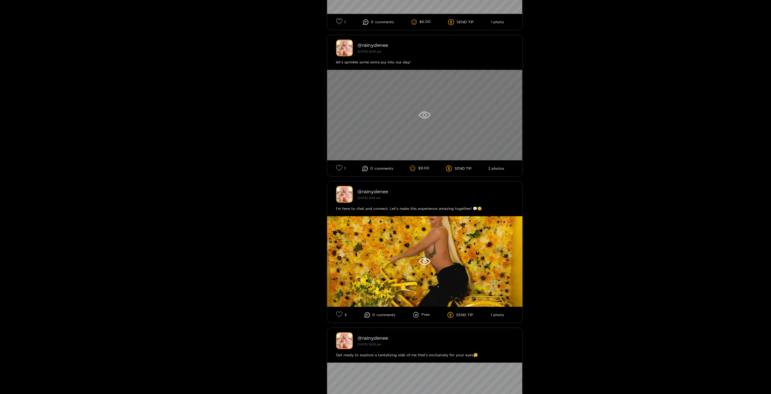
scroll to position [1960, 0]
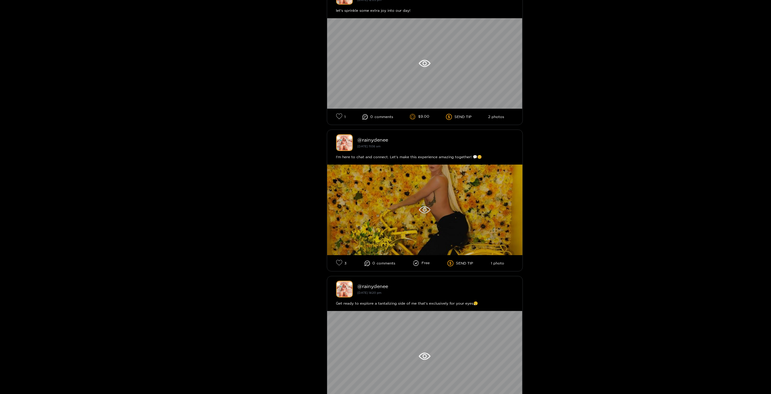
click at [427, 213] on icon at bounding box center [425, 209] width 12 height 7
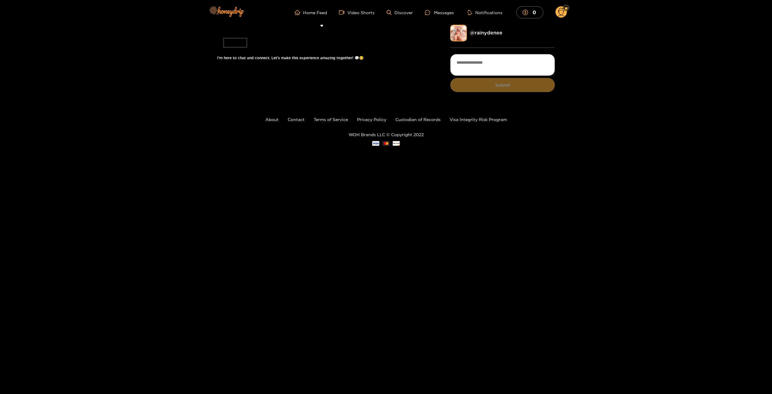
drag, startPoint x: 475, startPoint y: 161, endPoint x: 475, endPoint y: 157, distance: 4.5
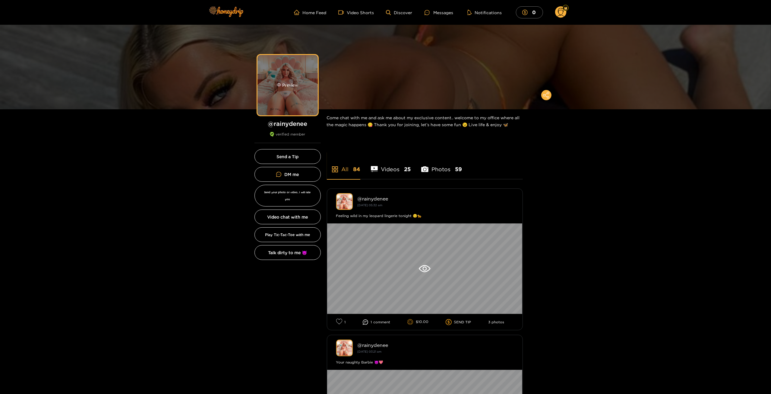
click at [282, 81] on div "Preview" at bounding box center [288, 85] width 60 height 60
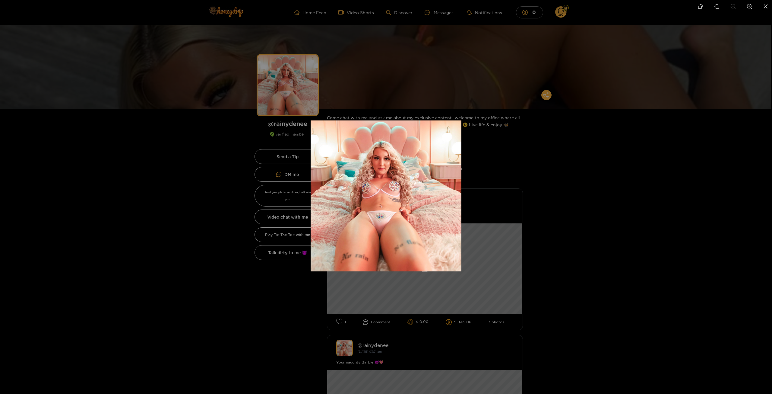
click at [560, 177] on div at bounding box center [386, 197] width 772 height 394
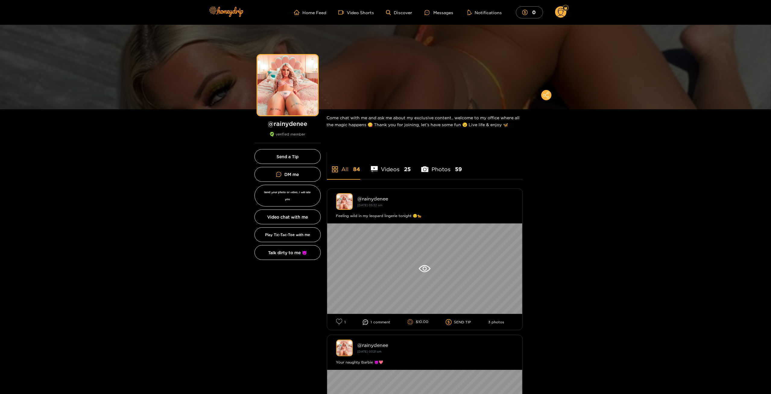
click at [392, 171] on li "Videos 25" at bounding box center [391, 165] width 40 height 27
click at [308, 169] on link "DM me" at bounding box center [288, 174] width 66 height 15
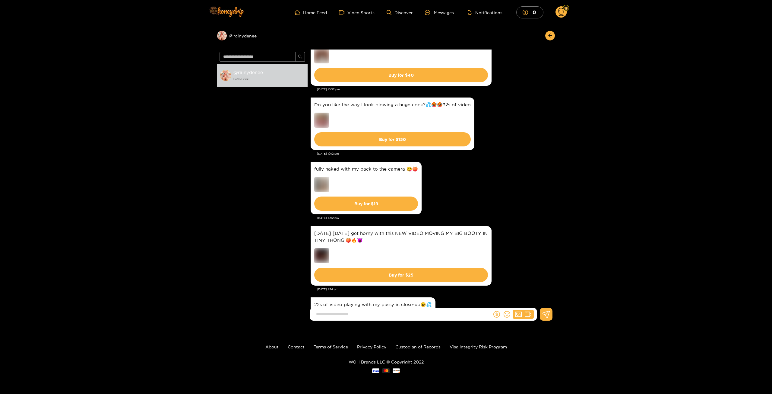
scroll to position [420, 0]
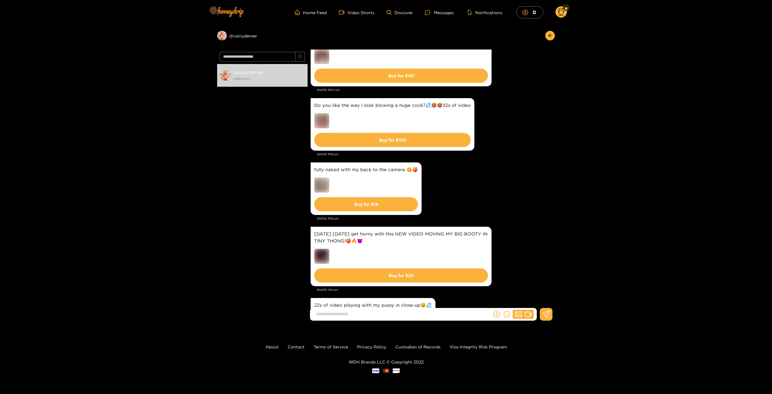
click at [558, 15] on circle at bounding box center [560, 11] width 11 height 11
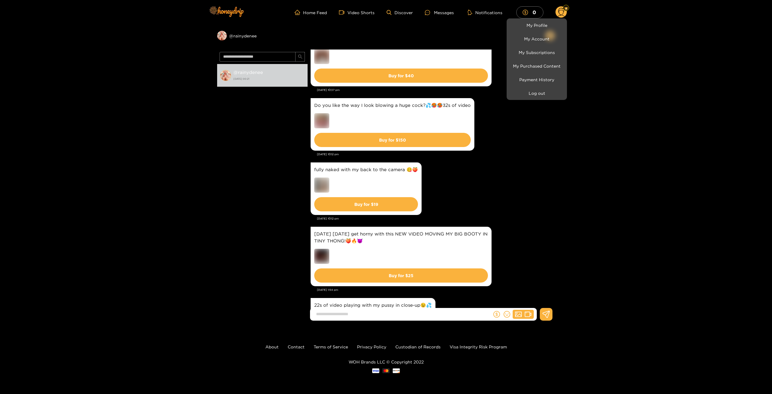
click at [561, 15] on div at bounding box center [386, 197] width 772 height 394
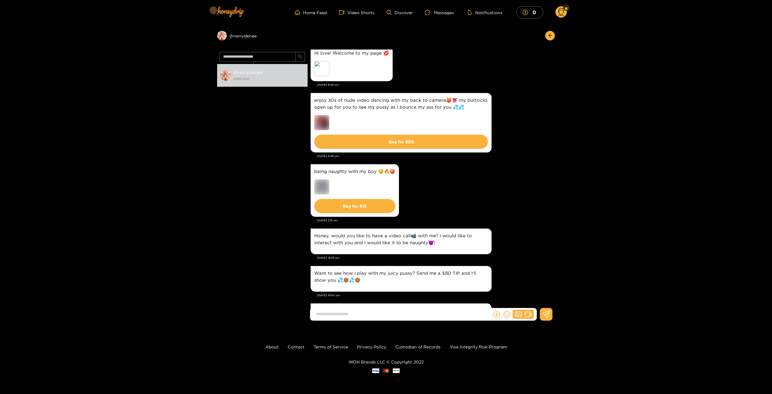
scroll to position [0, 0]
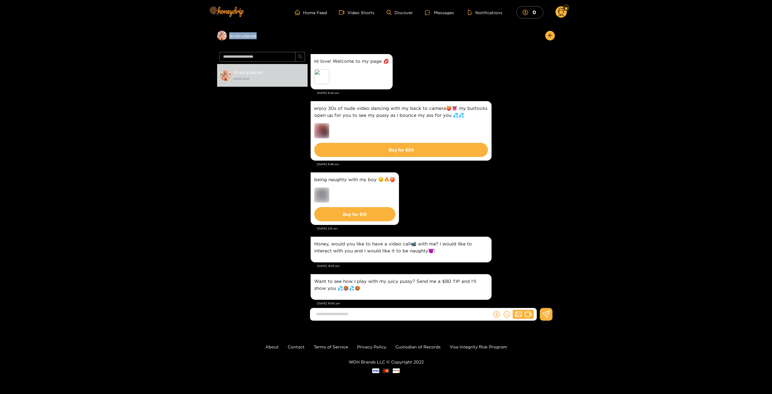
drag, startPoint x: 280, startPoint y: 34, endPoint x: 230, endPoint y: 40, distance: 49.8
click at [230, 40] on div "Preview @ rainydenee" at bounding box center [262, 36] width 90 height 10
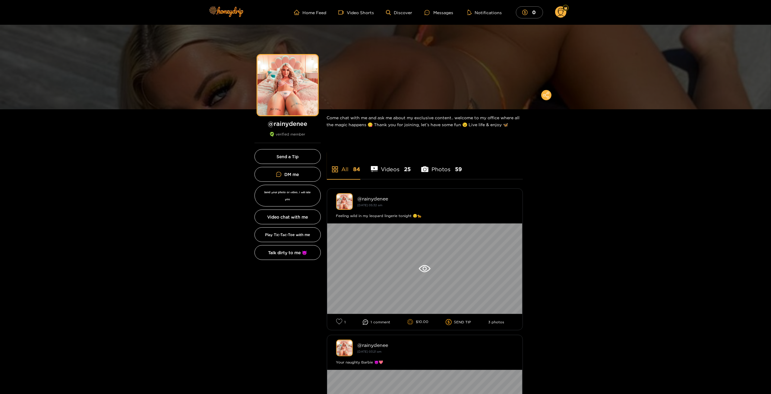
drag, startPoint x: 240, startPoint y: 37, endPoint x: 249, endPoint y: 21, distance: 18.5
click at [249, 21] on div "Home Feed Video Shorts Discover Messages Notifications 0 0 0" at bounding box center [386, 12] width 362 height 25
drag, startPoint x: 308, startPoint y: 123, endPoint x: 265, endPoint y: 123, distance: 42.2
click at [265, 123] on h1 "@ rainydenee" at bounding box center [288, 124] width 66 height 8
click at [437, 12] on div "Messages" at bounding box center [439, 12] width 29 height 7
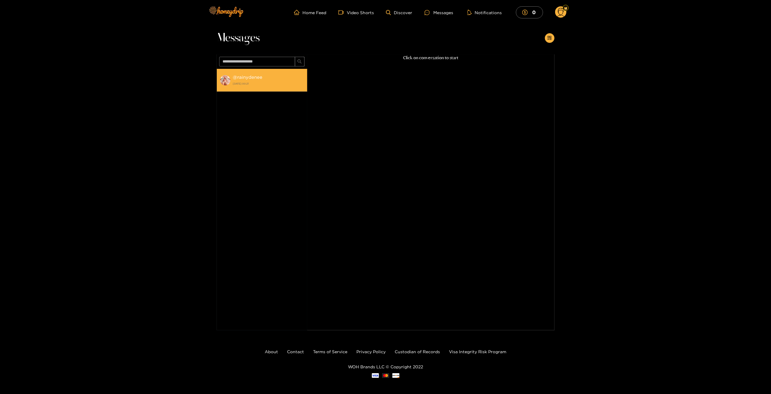
click at [273, 81] on strong "[DATE] 00:21" at bounding box center [268, 83] width 71 height 5
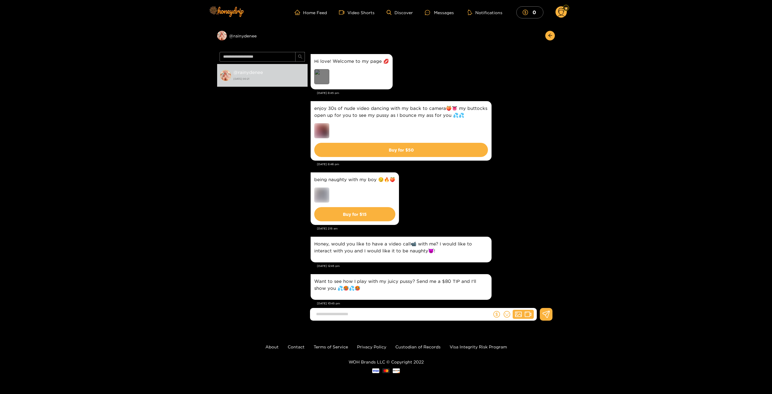
click at [325, 76] on div "Preview" at bounding box center [321, 76] width 15 height 15
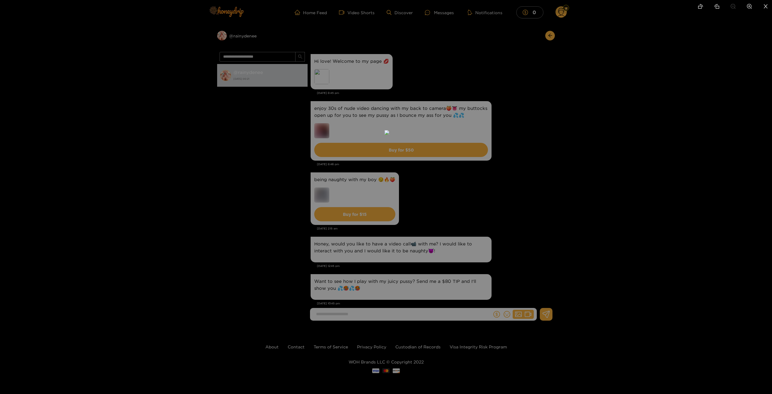
drag, startPoint x: 447, startPoint y: 266, endPoint x: 448, endPoint y: 202, distance: 64.5
click at [389, 135] on img at bounding box center [386, 132] width 5 height 5
click at [550, 225] on div at bounding box center [386, 197] width 772 height 394
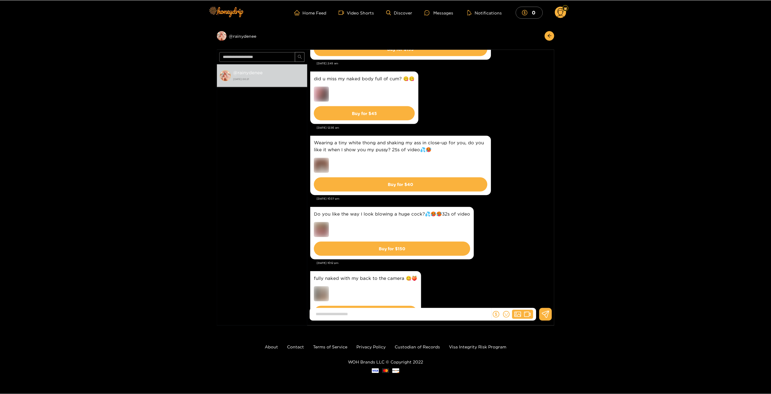
scroll to position [332, 0]
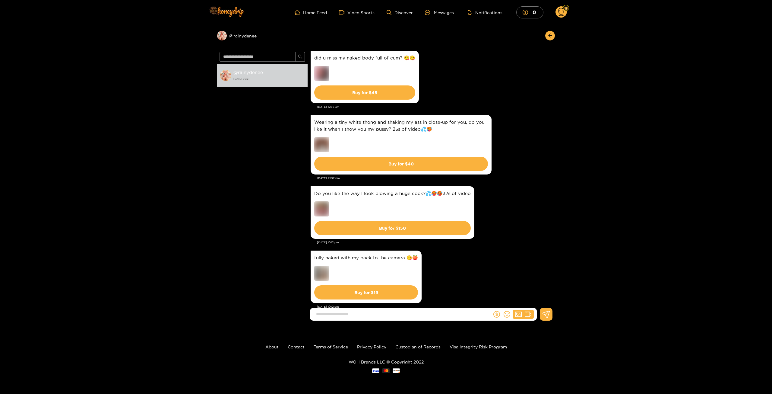
click at [320, 210] on img at bounding box center [321, 208] width 15 height 15
drag, startPoint x: 268, startPoint y: 36, endPoint x: 231, endPoint y: 38, distance: 37.2
click at [231, 38] on div "Preview @ rainydenee" at bounding box center [262, 36] width 90 height 10
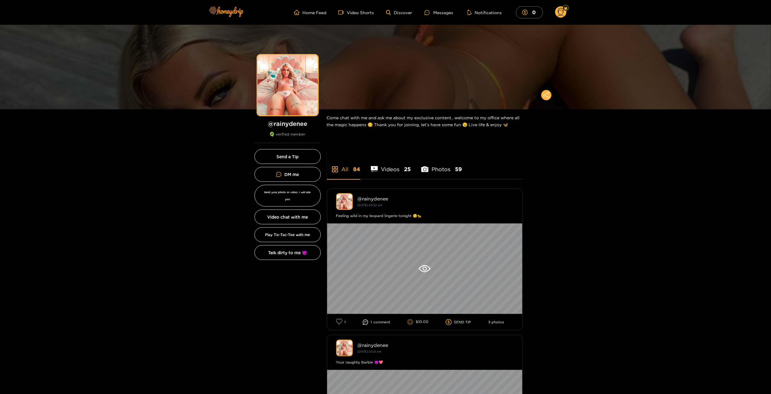
drag, startPoint x: 240, startPoint y: 46, endPoint x: 190, endPoint y: 158, distance: 123.2
drag, startPoint x: 312, startPoint y: 125, endPoint x: 261, endPoint y: 126, distance: 51.3
click at [261, 126] on h1 "@ rainydenee" at bounding box center [288, 124] width 66 height 8
copy h1 "@ rainydenee"
